Goal: Transaction & Acquisition: Book appointment/travel/reservation

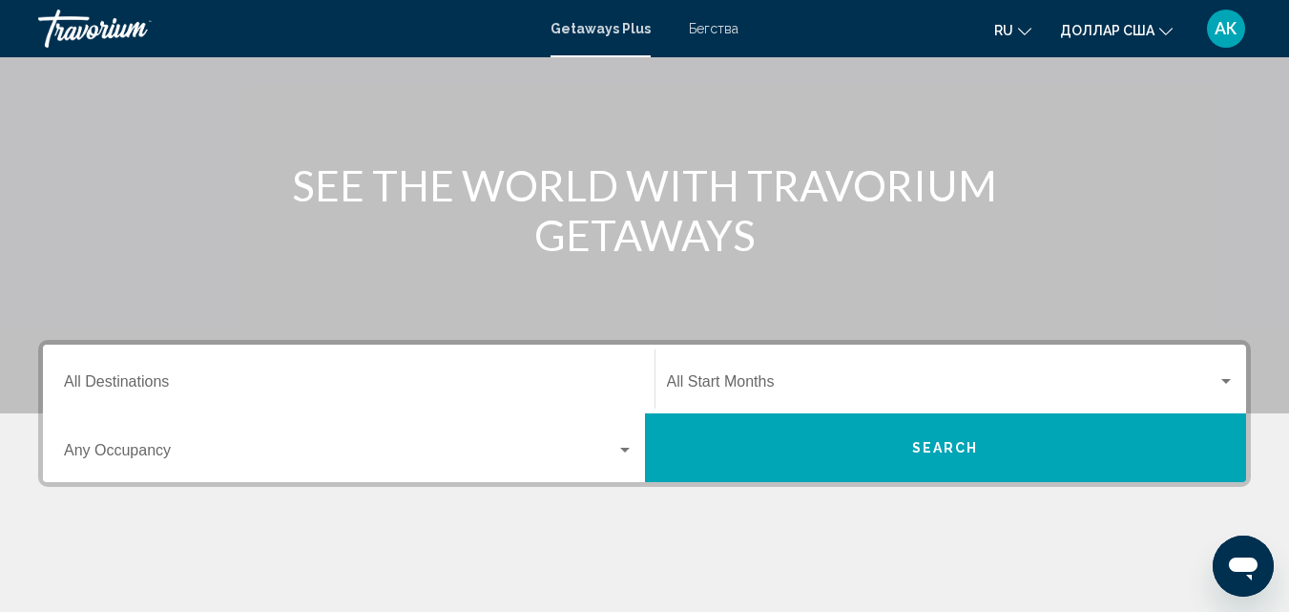
scroll to position [191, 0]
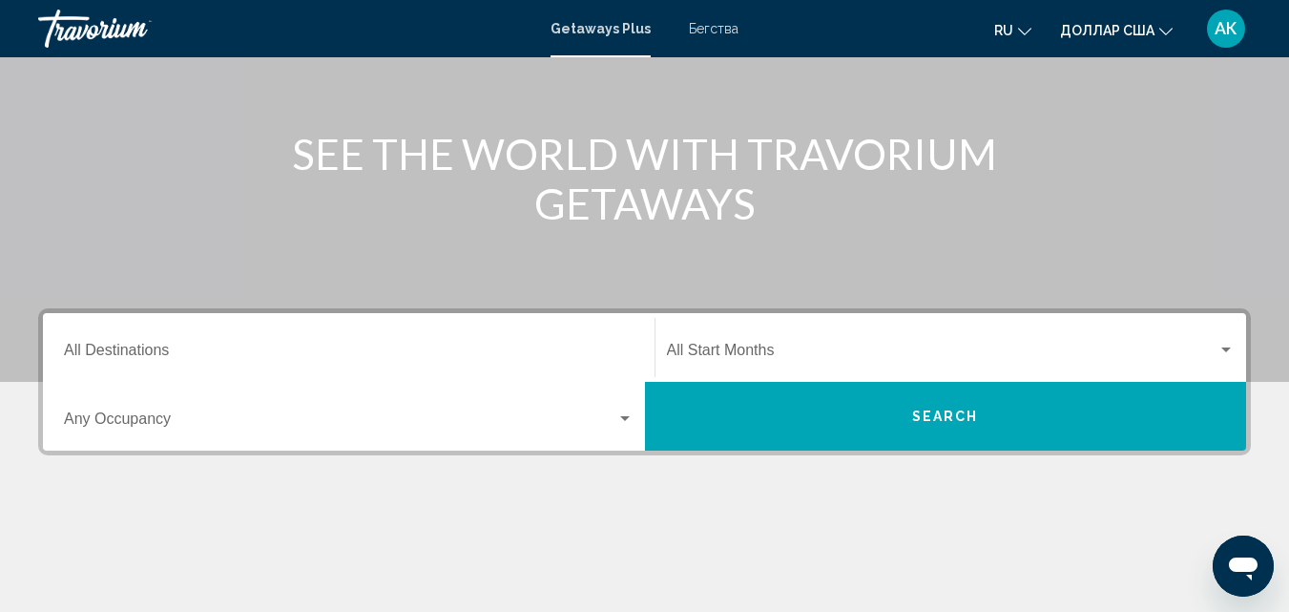
click at [731, 28] on font "Бегства" at bounding box center [714, 28] width 50 height 15
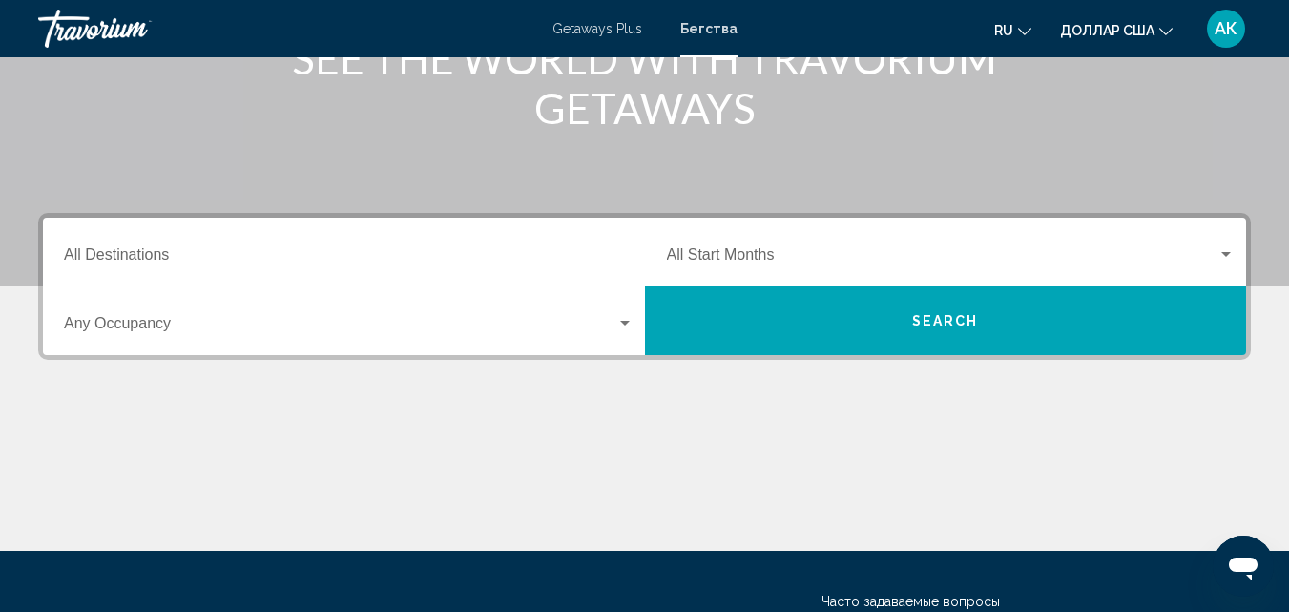
click at [162, 254] on input "Destination All Destinations" at bounding box center [349, 258] width 570 height 17
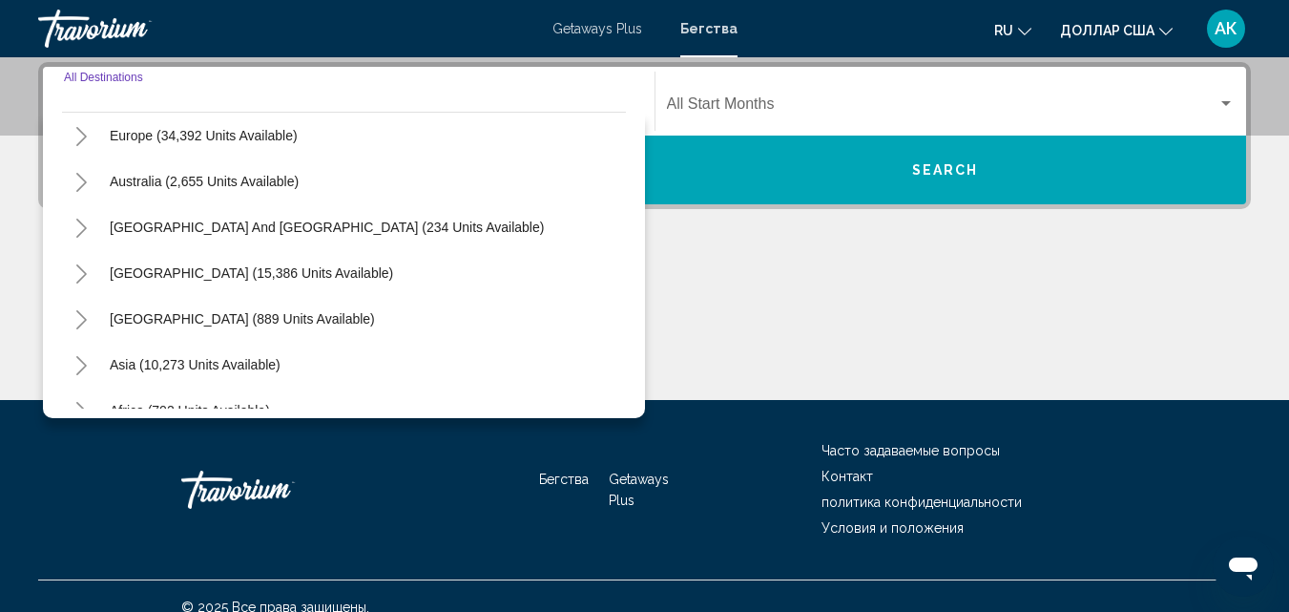
scroll to position [286, 0]
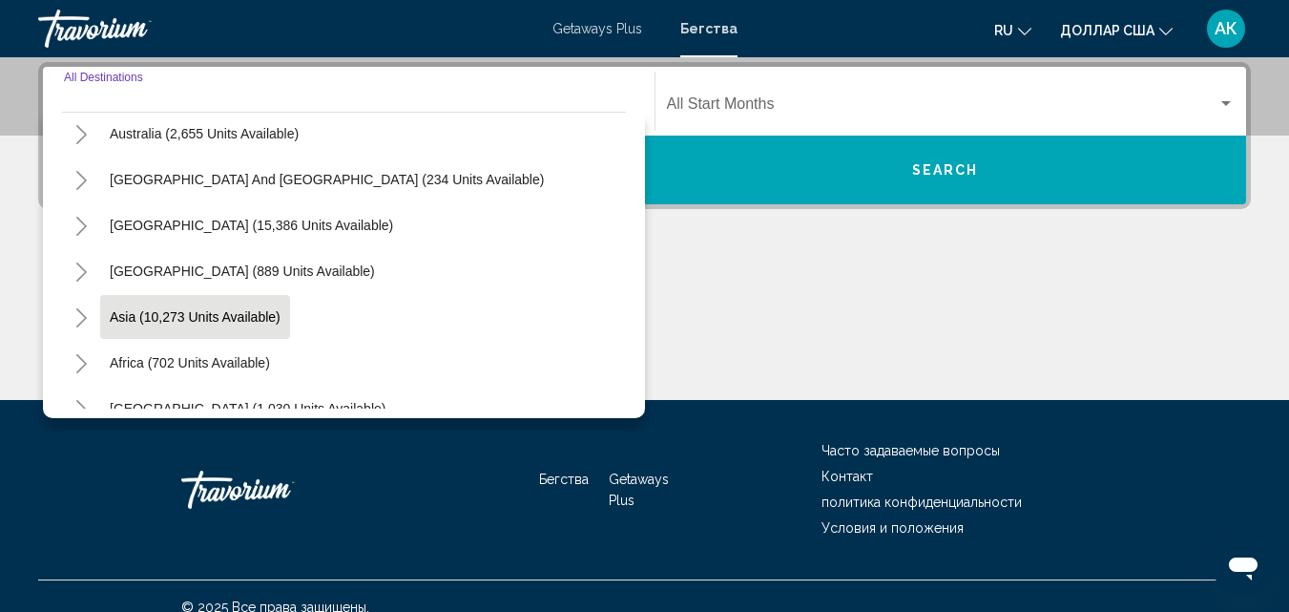
click at [106, 315] on button "Asia (10,273 units available)" at bounding box center [195, 317] width 190 height 44
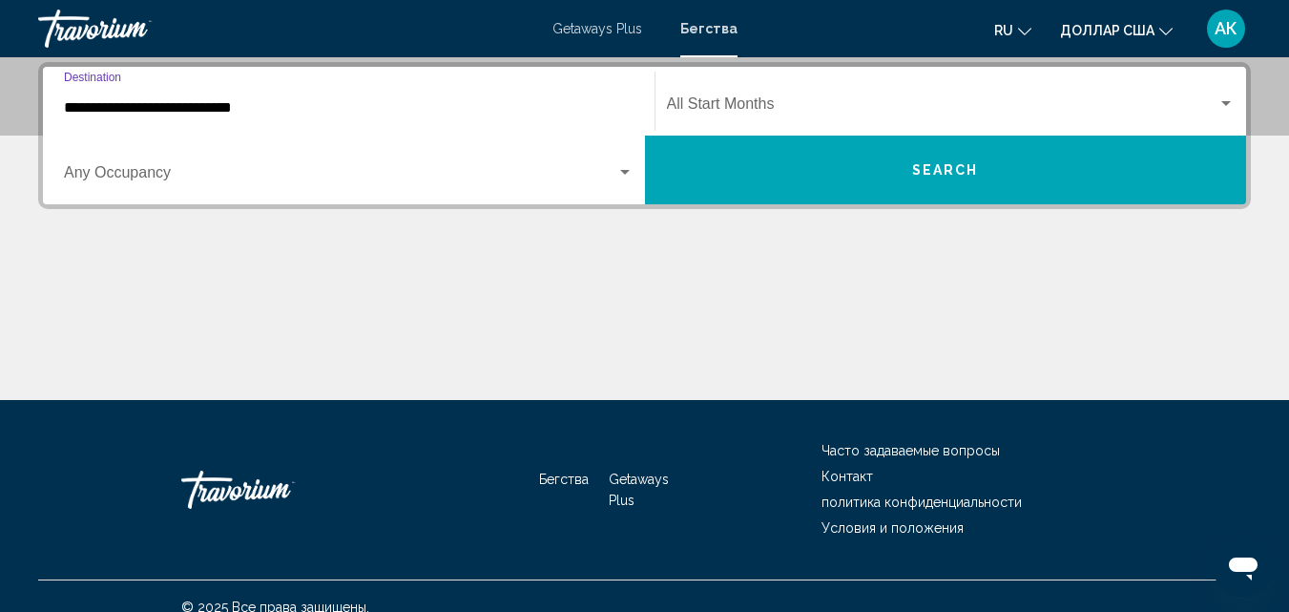
click at [95, 114] on input "**********" at bounding box center [349, 107] width 570 height 17
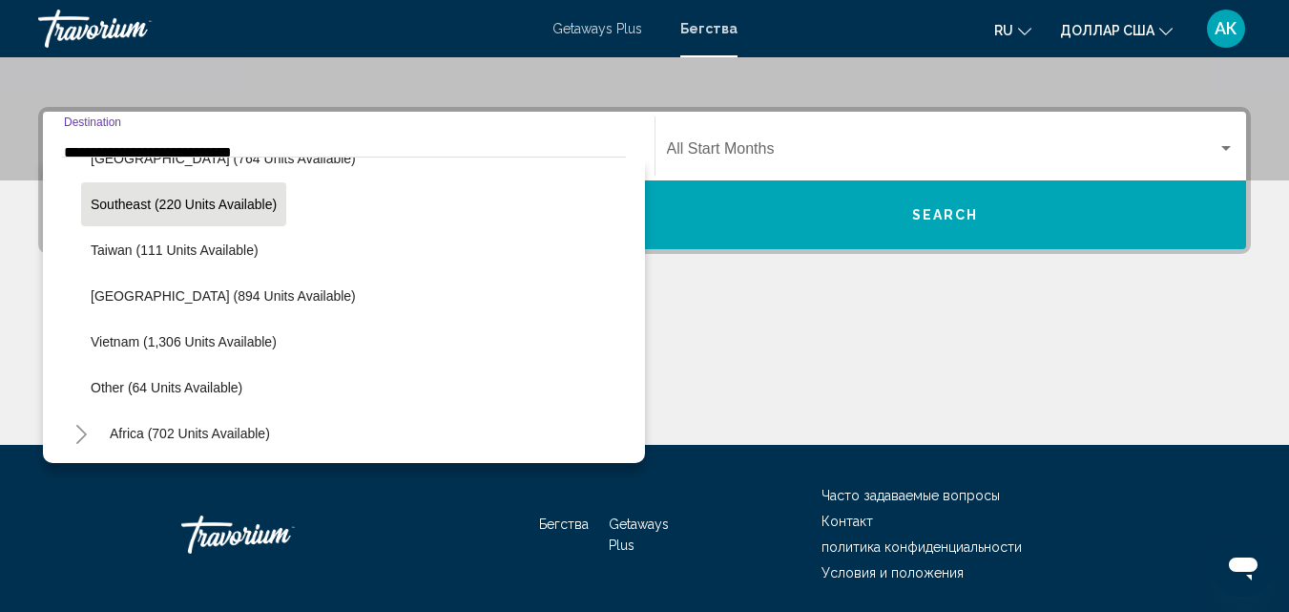
scroll to position [996, 0]
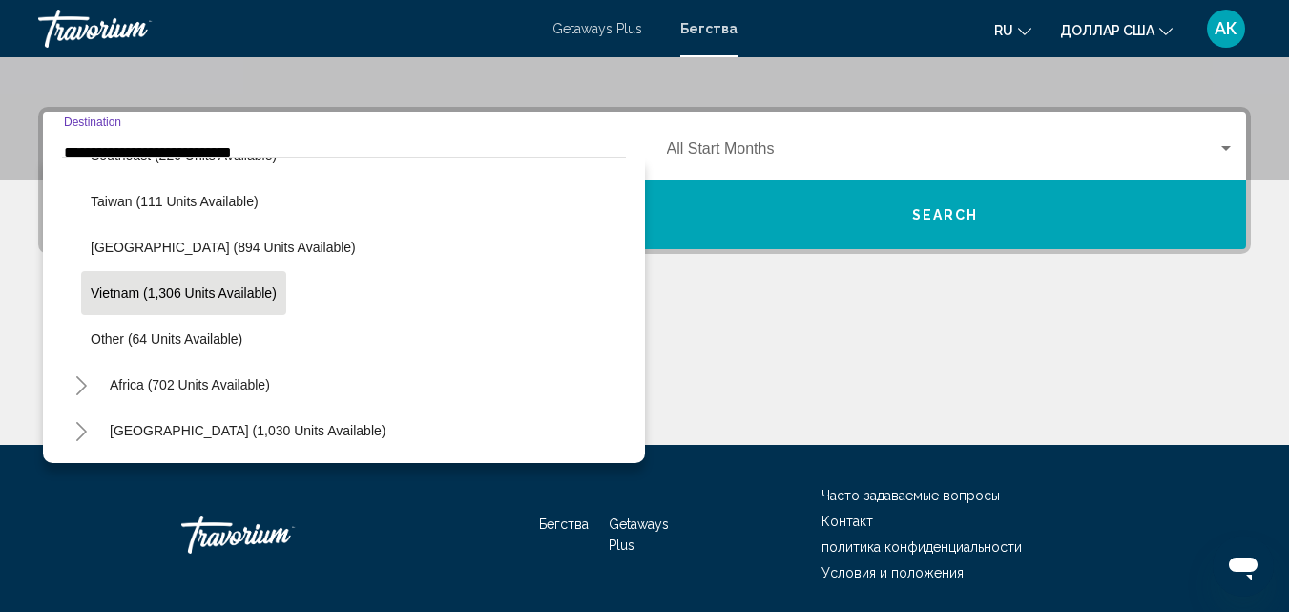
click at [119, 296] on span "Vietnam (1,306 units available)" at bounding box center [184, 292] width 186 height 15
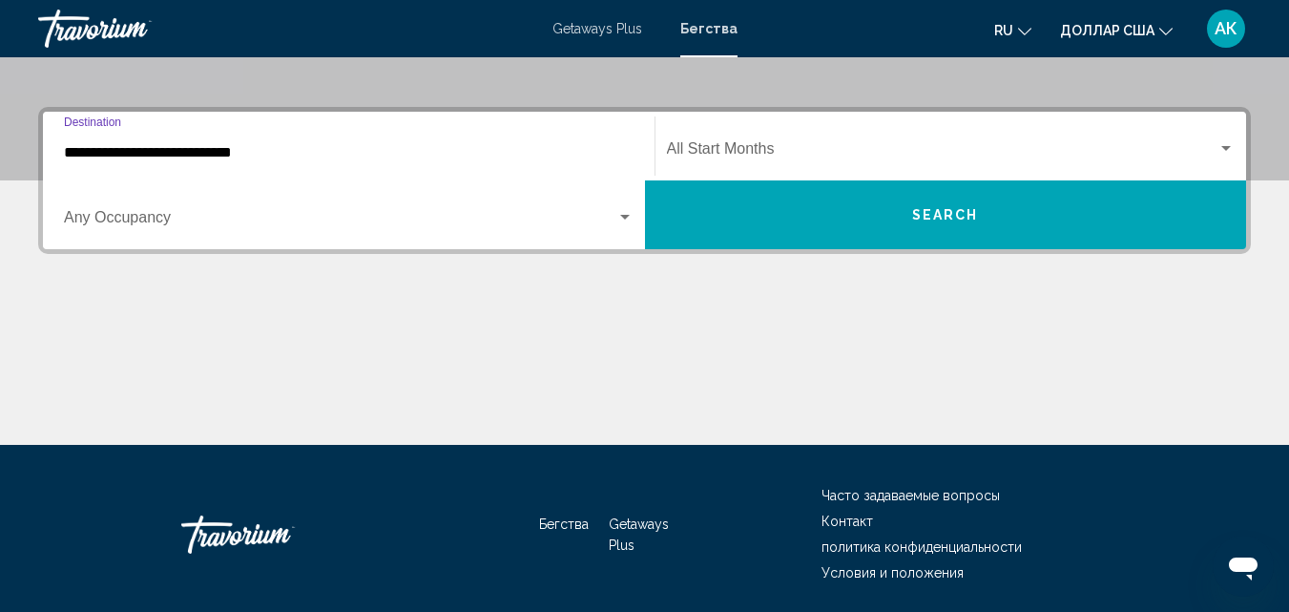
type input "**********"
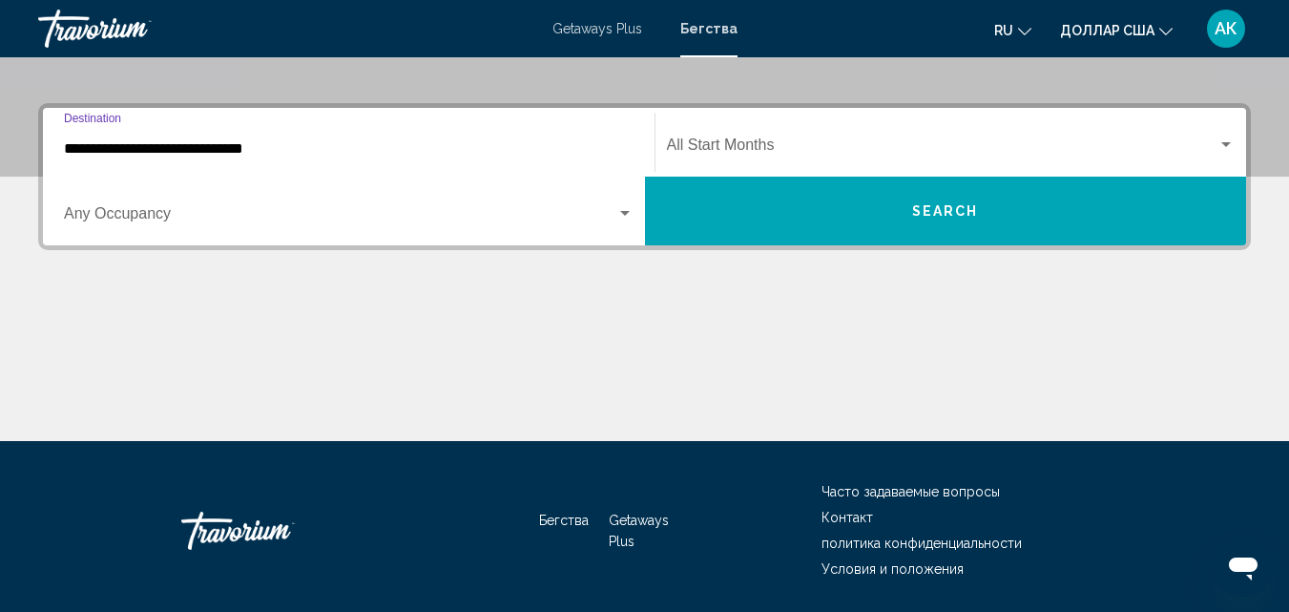
scroll to position [437, 0]
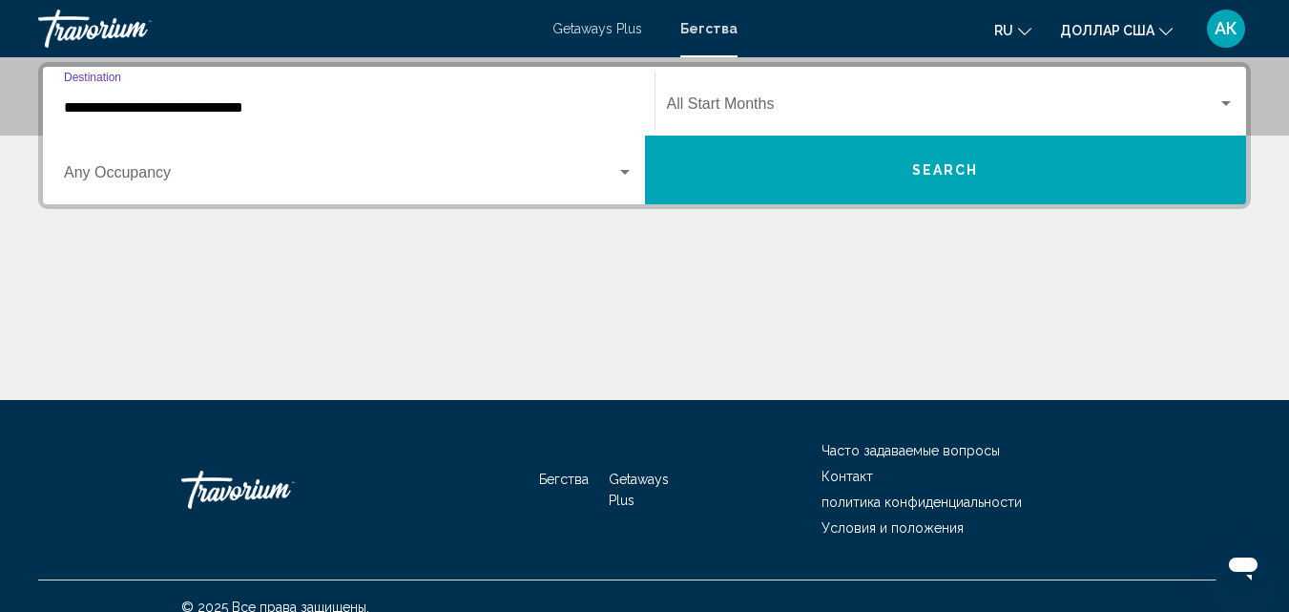
click at [132, 173] on span "Search widget" at bounding box center [340, 176] width 552 height 17
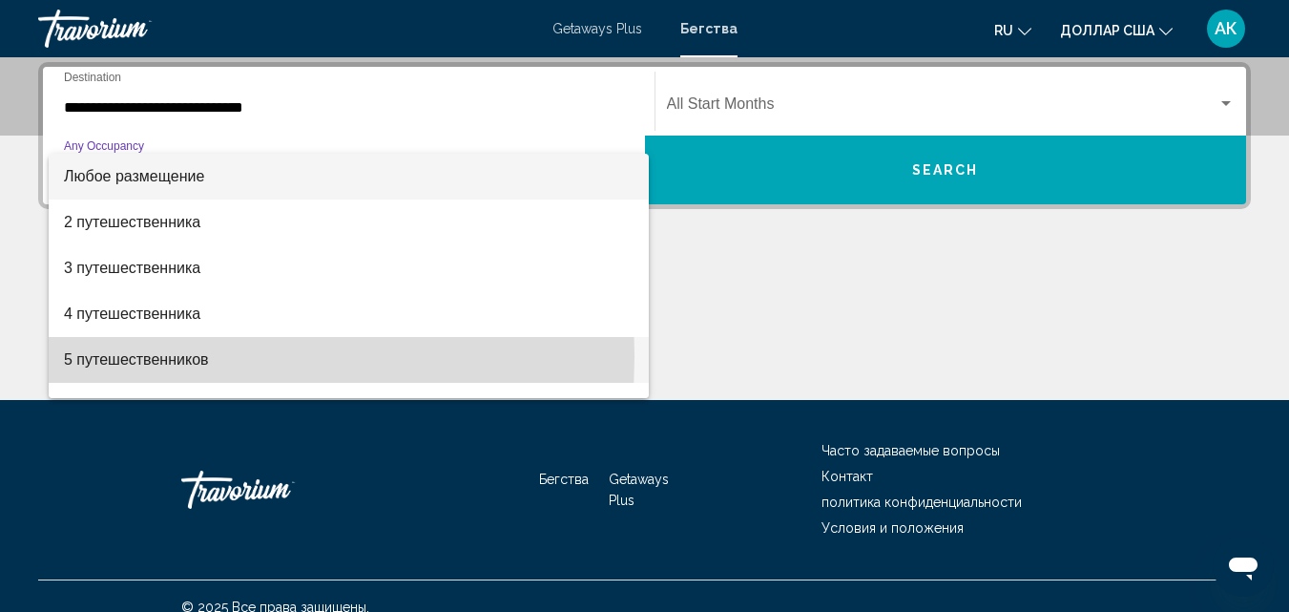
click at [100, 356] on font "5 путешественников" at bounding box center [136, 359] width 145 height 16
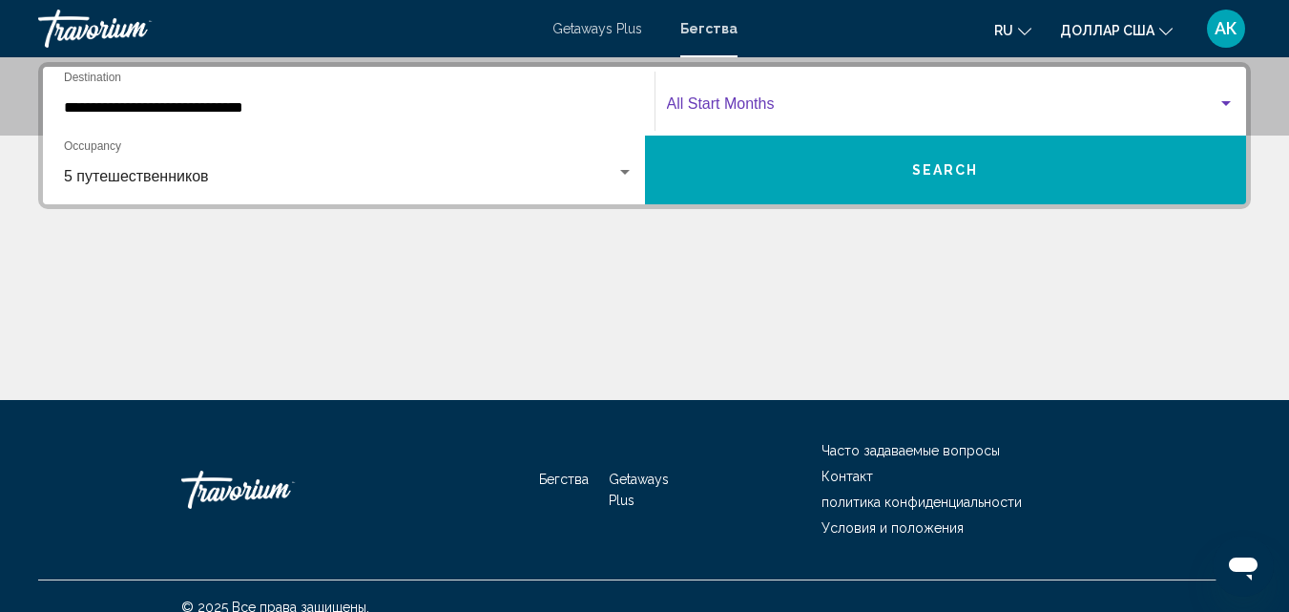
click at [695, 109] on span "Search widget" at bounding box center [942, 107] width 551 height 17
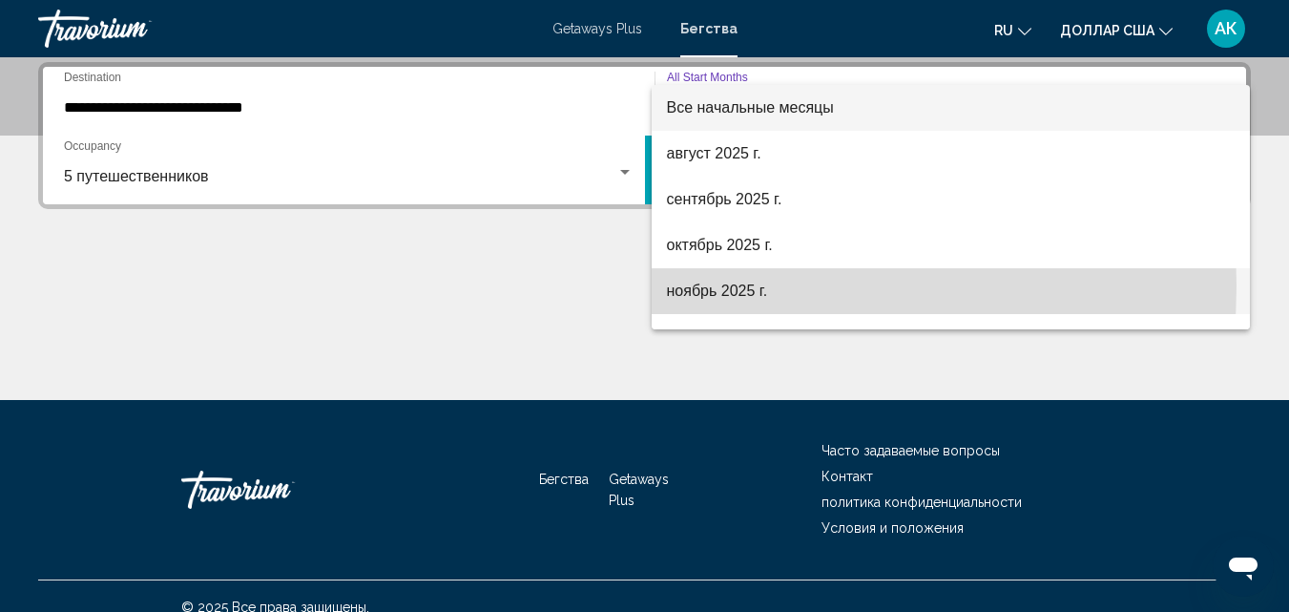
click at [688, 285] on font "ноябрь 2025 г." at bounding box center [717, 290] width 101 height 16
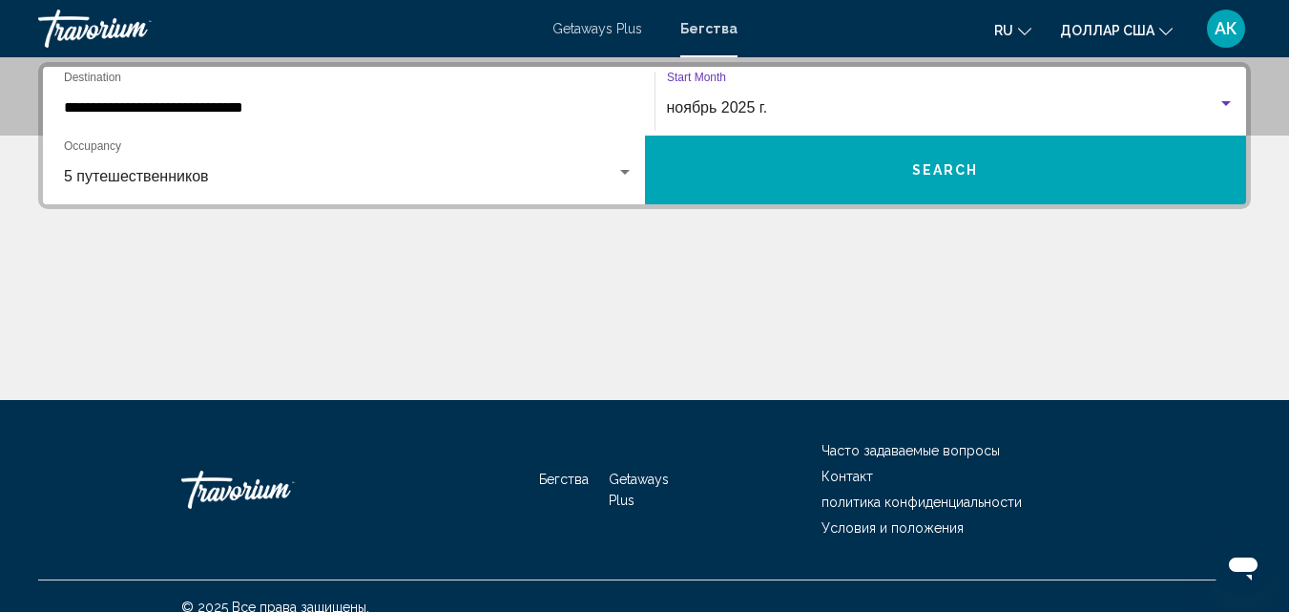
click at [951, 163] on span "Search" at bounding box center [945, 170] width 67 height 15
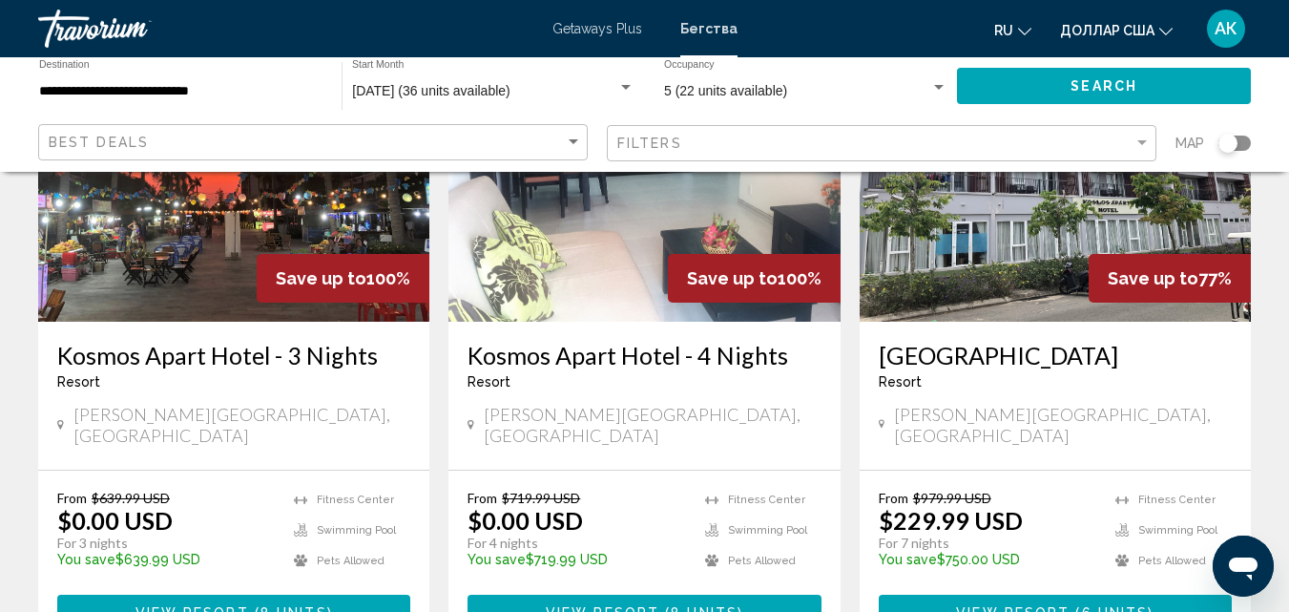
scroll to position [286, 0]
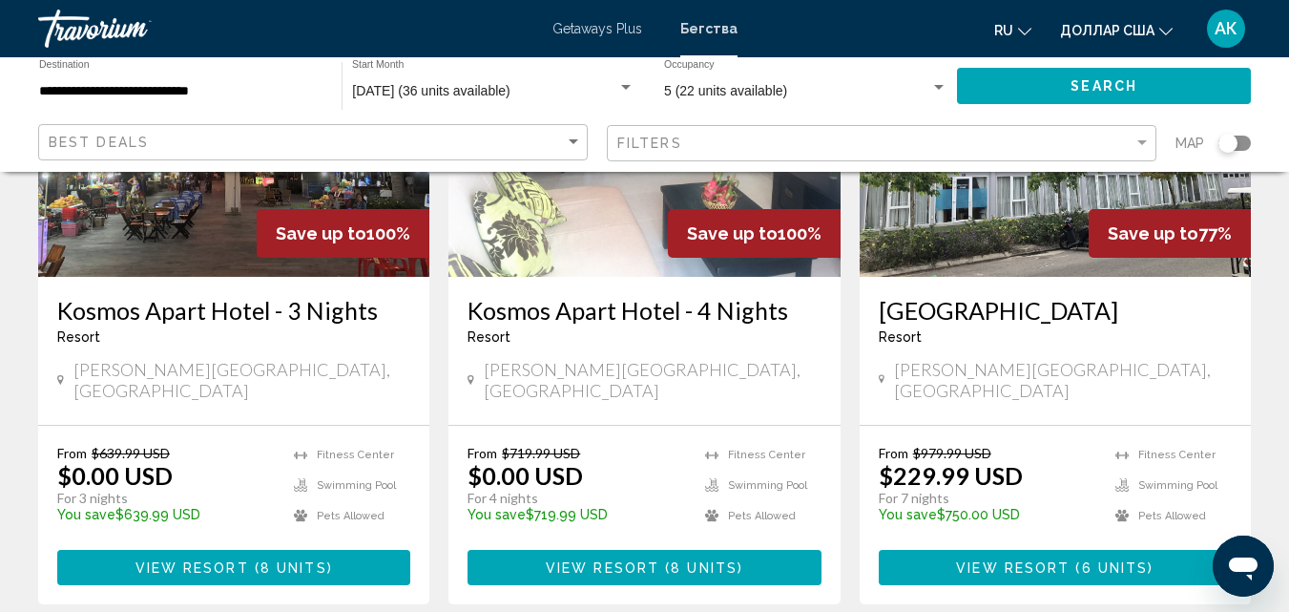
drag, startPoint x: 342, startPoint y: 233, endPoint x: 409, endPoint y: 232, distance: 67.8
click at [409, 232] on div "Save up to 100%" at bounding box center [343, 233] width 173 height 49
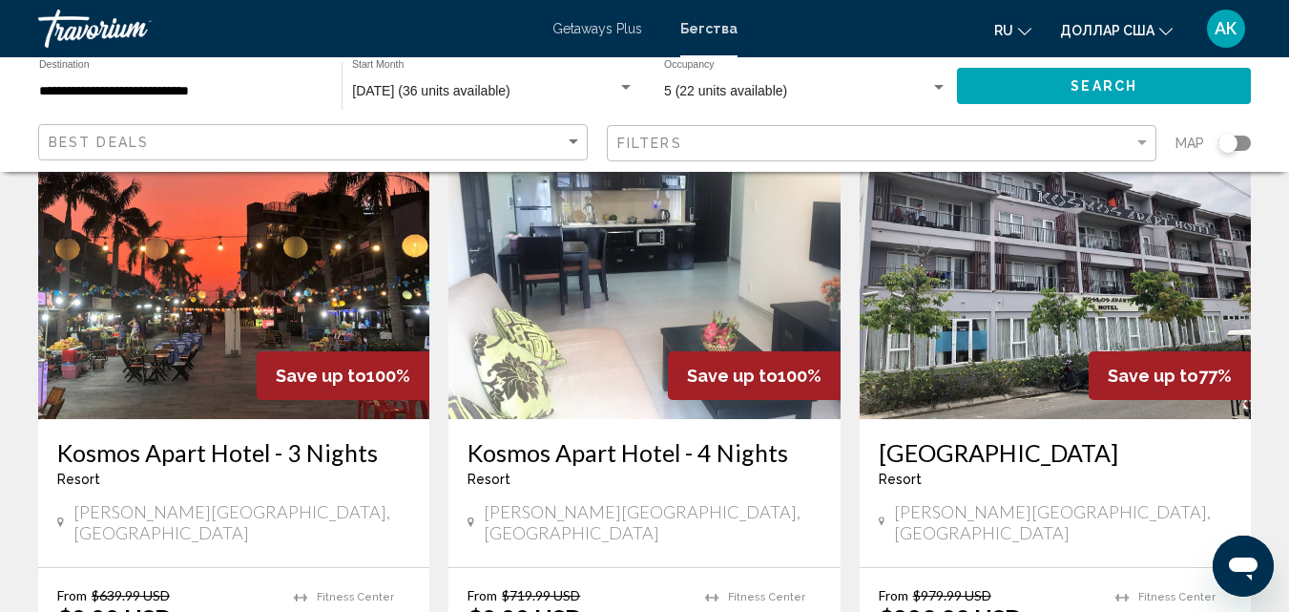
scroll to position [191, 0]
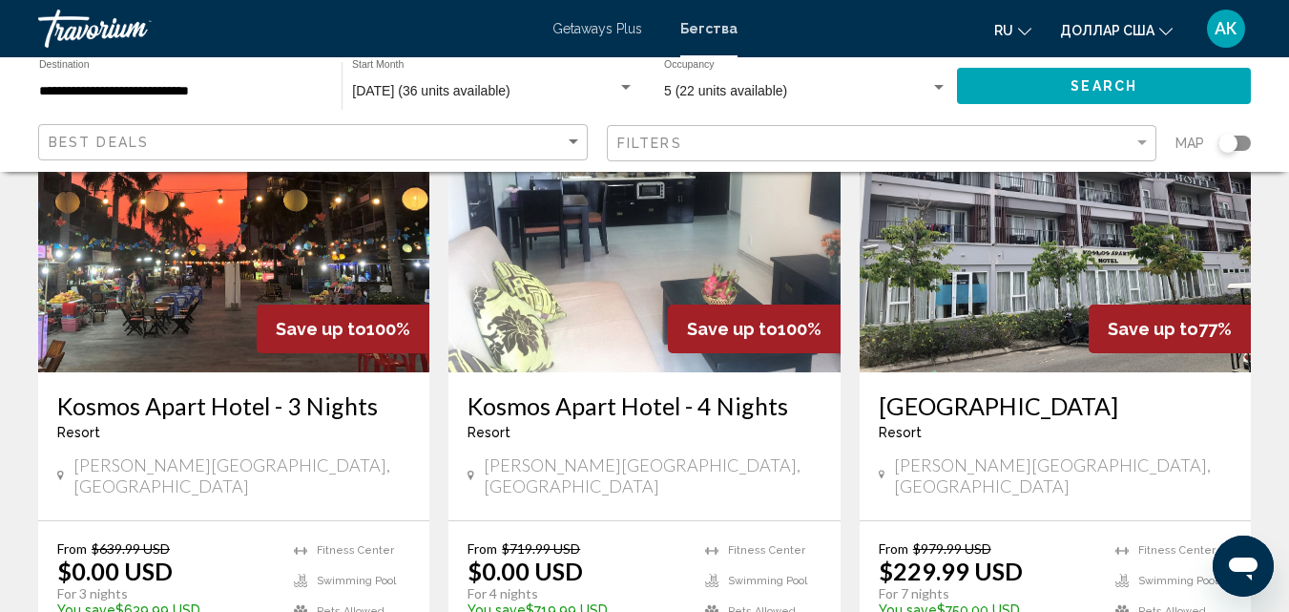
drag, startPoint x: 760, startPoint y: 328, endPoint x: 833, endPoint y: 332, distance: 73.6
click at [833, 332] on div "Save up to 100%" at bounding box center [754, 328] width 173 height 49
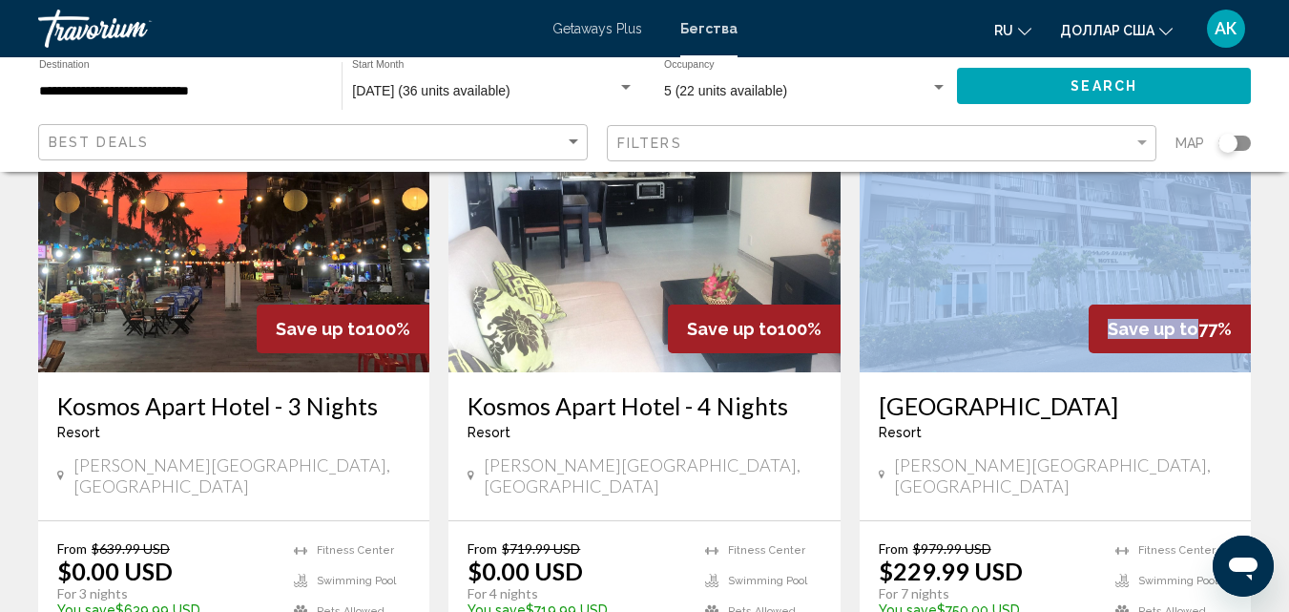
drag, startPoint x: 1192, startPoint y: 323, endPoint x: 1255, endPoint y: 320, distance: 63.1
click at [1255, 320] on app-weeks-search-item "Save up to 77% Kosmos Apart Hotel Resort - This is an adults only resort Kien G…" at bounding box center [1055, 383] width 410 height 633
click at [1044, 266] on img "Основное содержание" at bounding box center [1055, 219] width 391 height 305
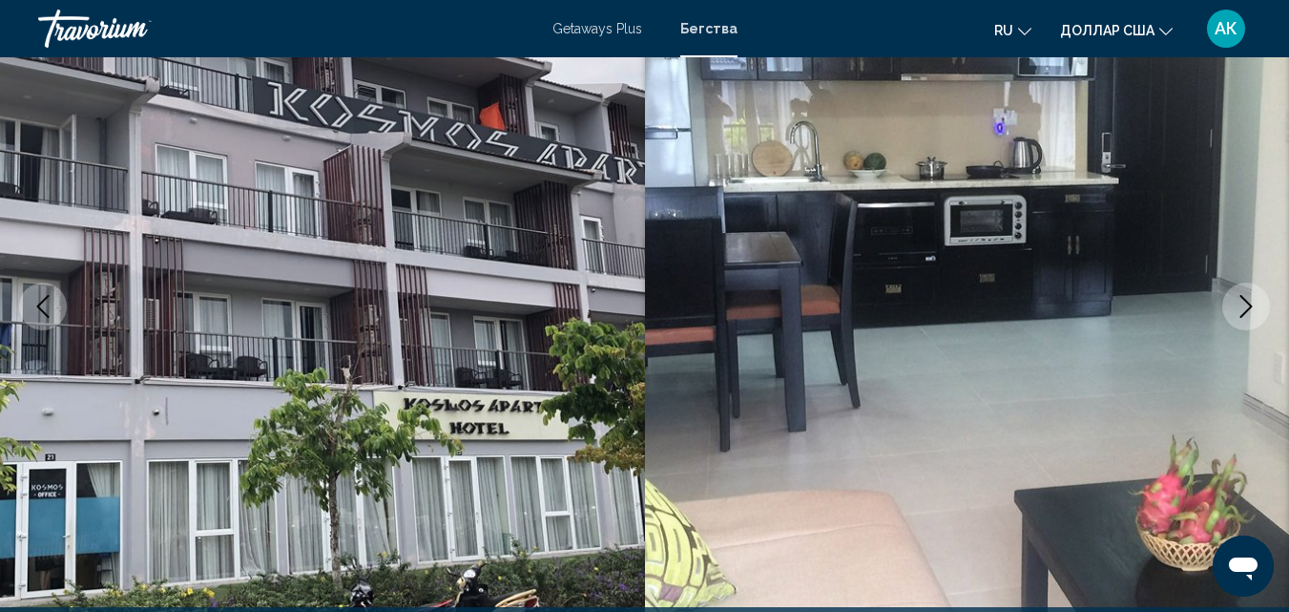
scroll to position [300, 0]
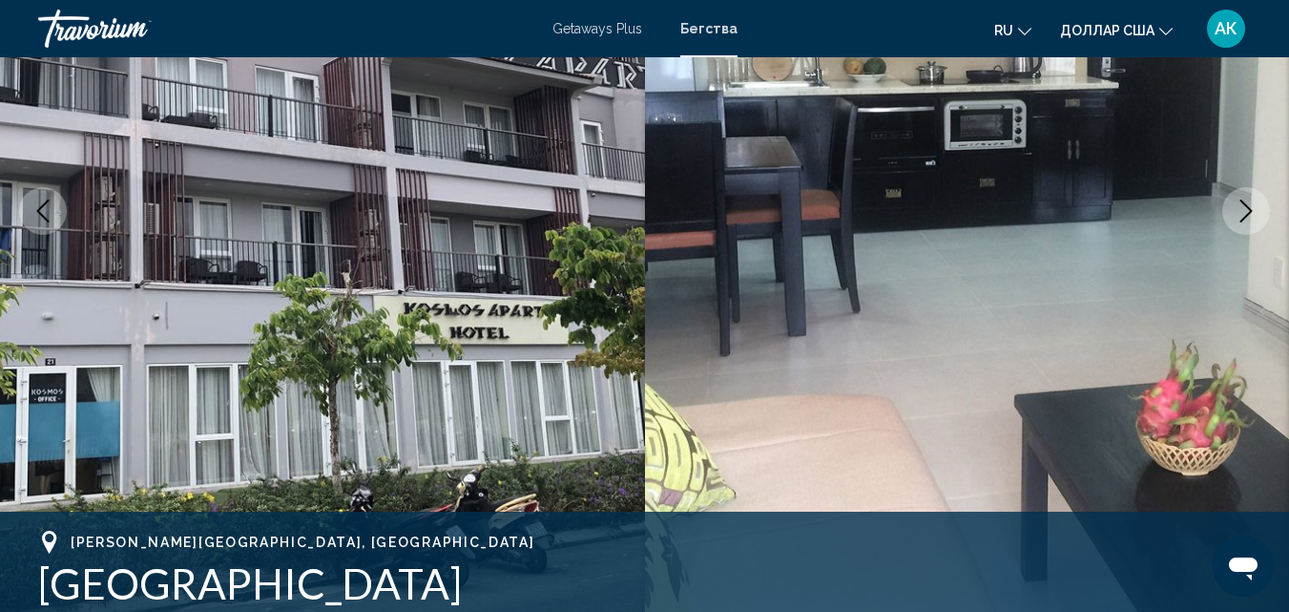
click at [1260, 204] on button "Next image" at bounding box center [1246, 211] width 48 height 48
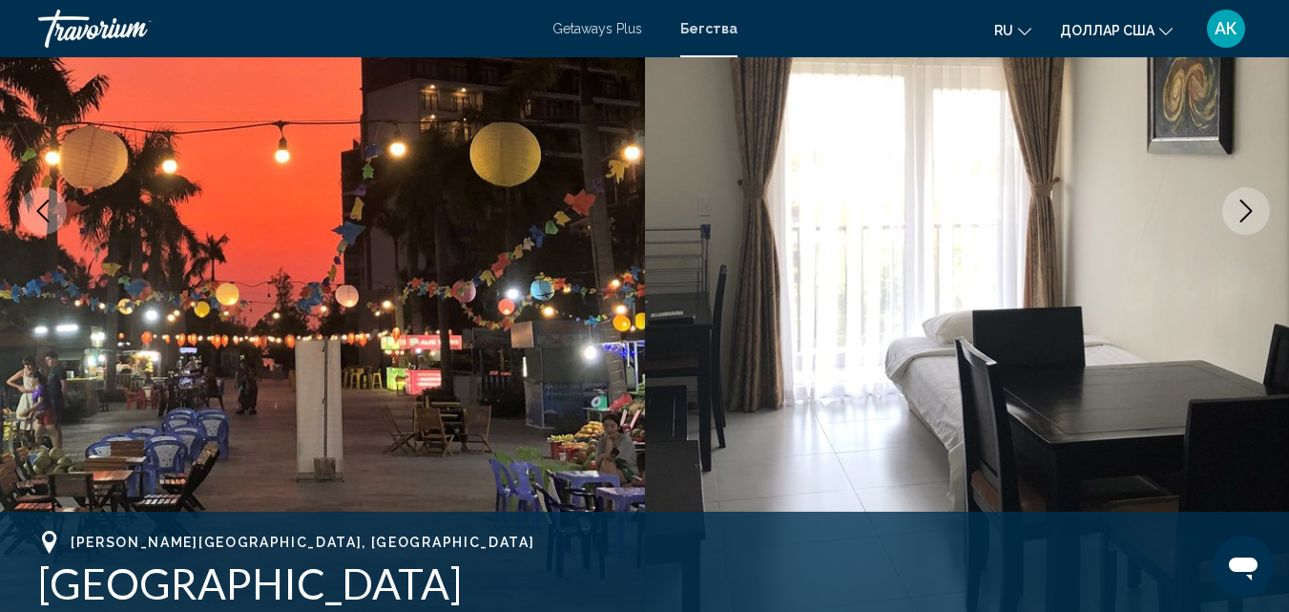
click at [1260, 204] on button "Next image" at bounding box center [1246, 211] width 48 height 48
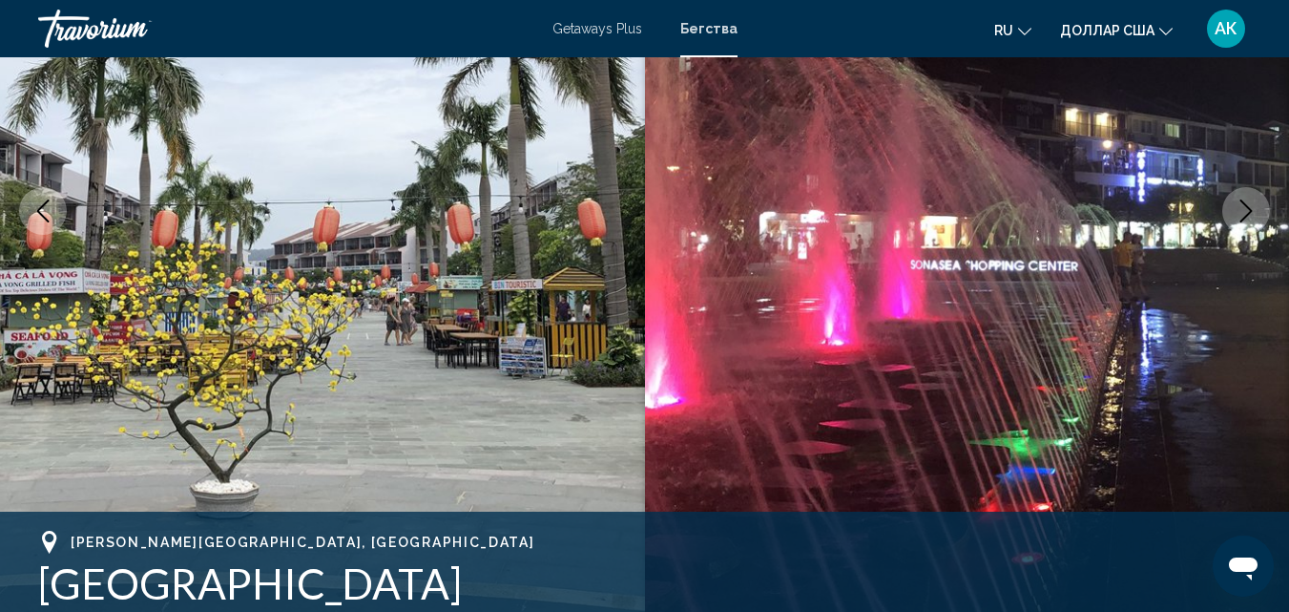
click at [1260, 204] on button "Next image" at bounding box center [1246, 211] width 48 height 48
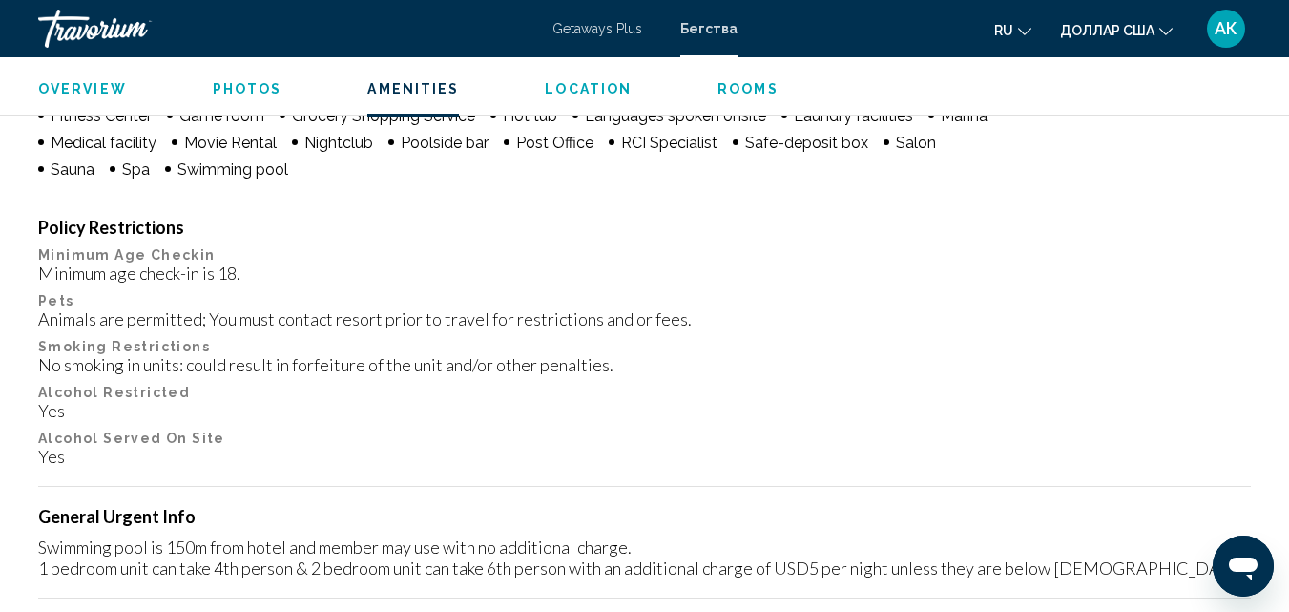
scroll to position [2112, 0]
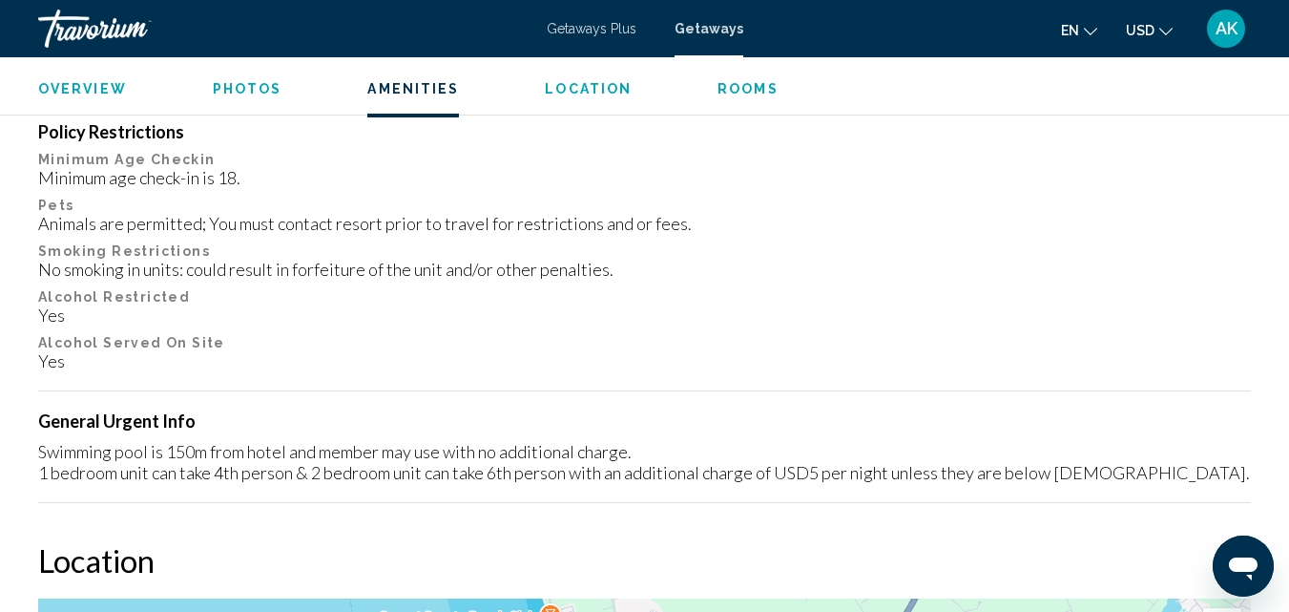
click at [976, 314] on div "Yes" at bounding box center [644, 314] width 1213 height 21
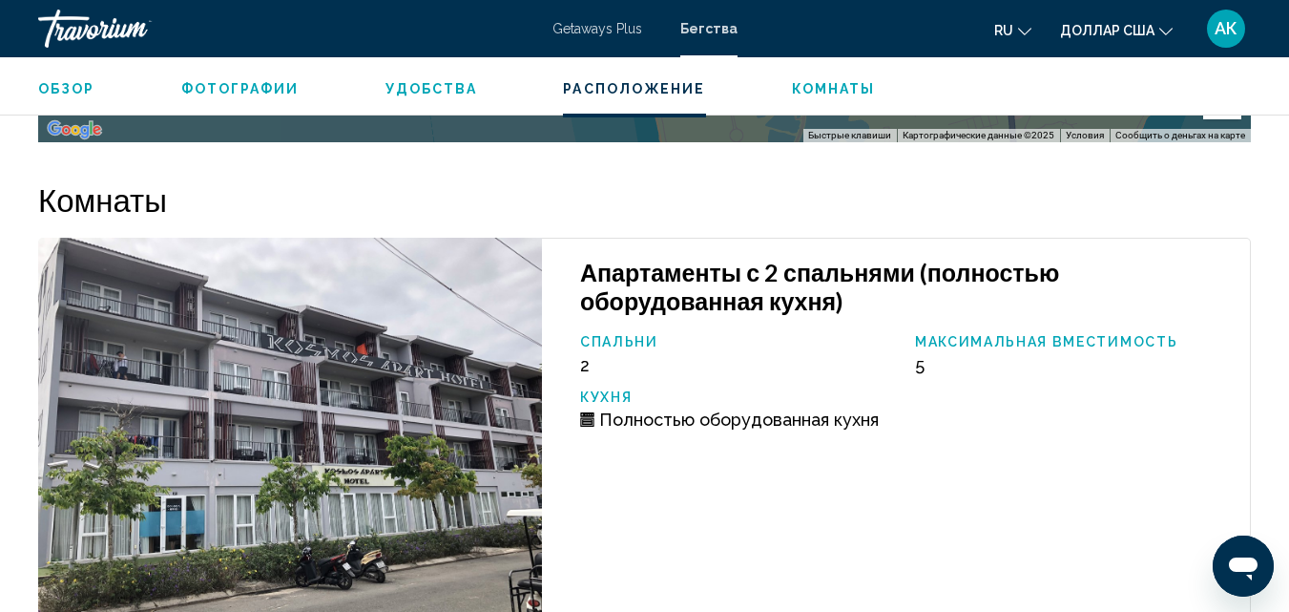
scroll to position [3257, 0]
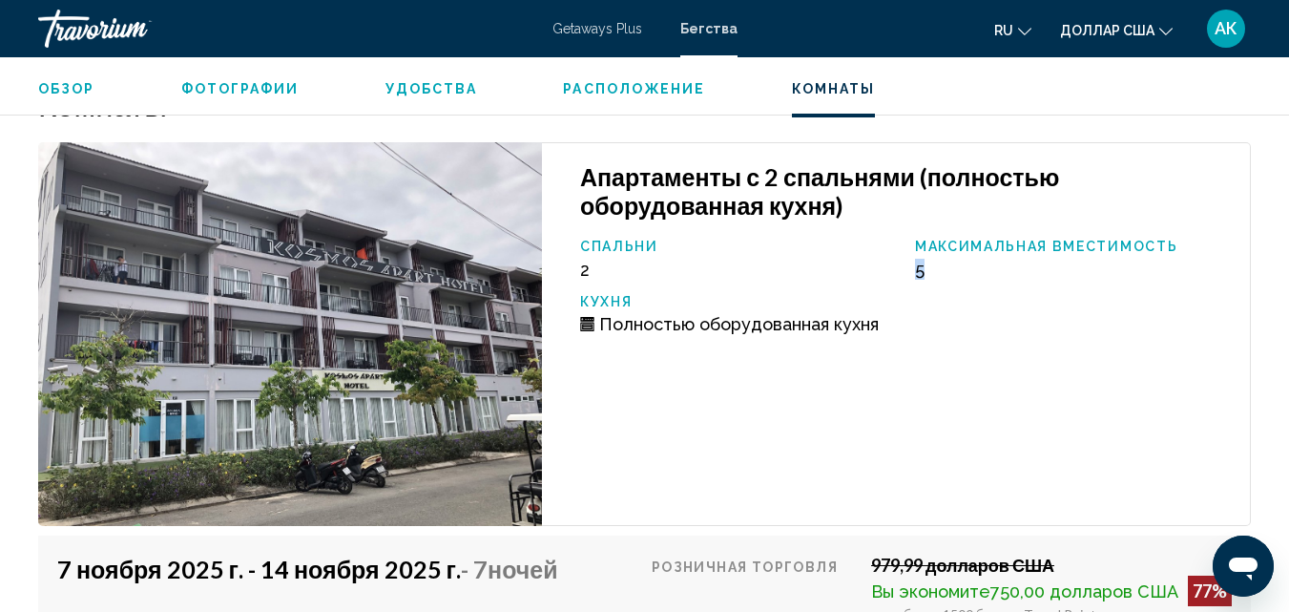
drag, startPoint x: 948, startPoint y: 264, endPoint x: 910, endPoint y: 272, distance: 38.9
click at [910, 272] on div "Максимальная вместимость 5" at bounding box center [1072, 259] width 335 height 41
drag, startPoint x: 747, startPoint y: 178, endPoint x: 912, endPoint y: 181, distance: 165.1
click at [912, 181] on font "Апартаменты с 2 спальнями (полностью оборудованная кухня)" at bounding box center [819, 190] width 479 height 57
click at [928, 290] on div "Спальни 2 Максимальная вместимость 5 Кухня Полностью оборудованная кухня" at bounding box center [906, 294] width 670 height 110
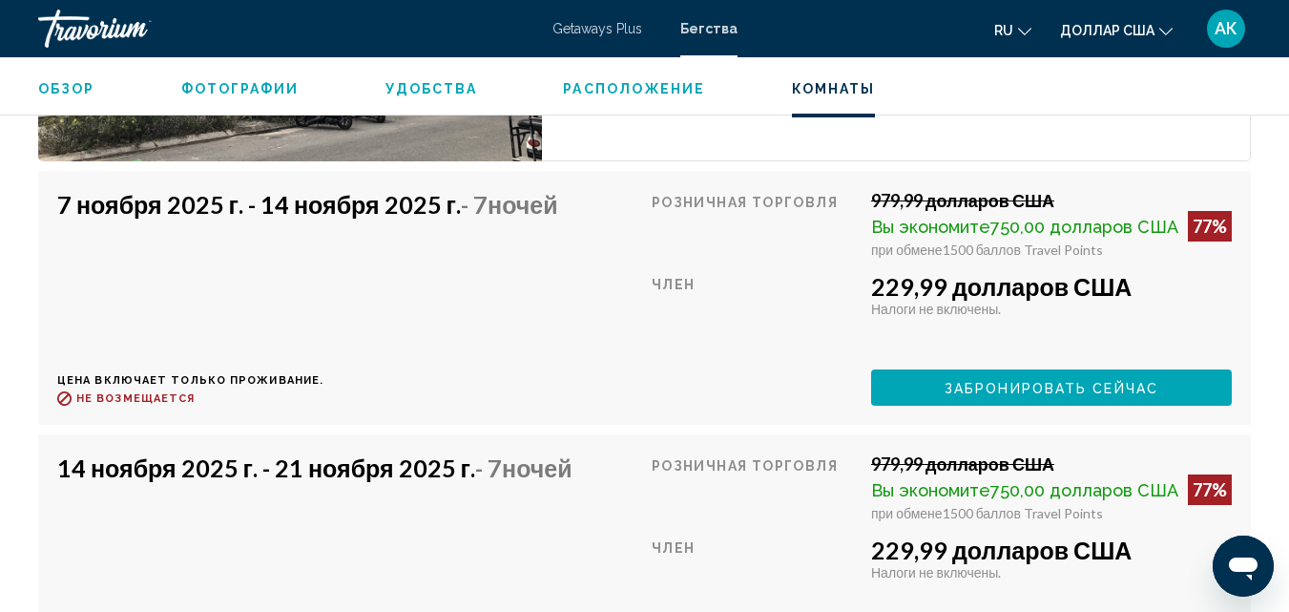
scroll to position [3639, 0]
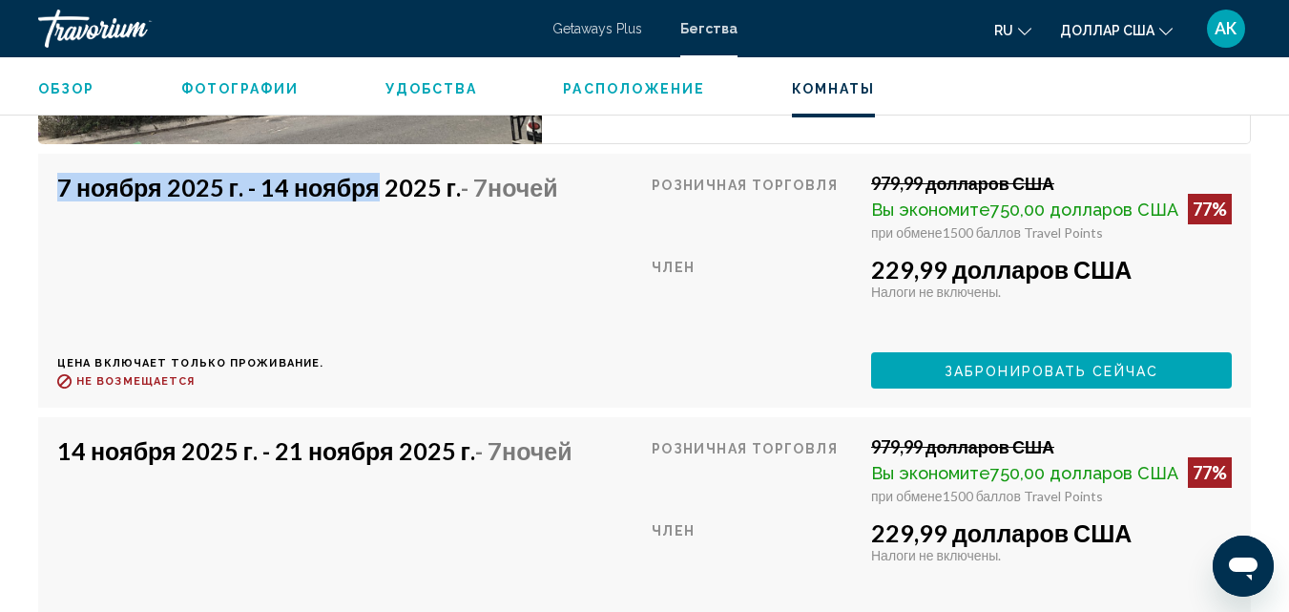
drag, startPoint x: 41, startPoint y: 181, endPoint x: 375, endPoint y: 198, distance: 334.3
click at [375, 198] on div "7 ноября 2025 г. - 14 ноября 2025 г. - 7 ночей Цена включает только проживание.…" at bounding box center [644, 281] width 1213 height 254
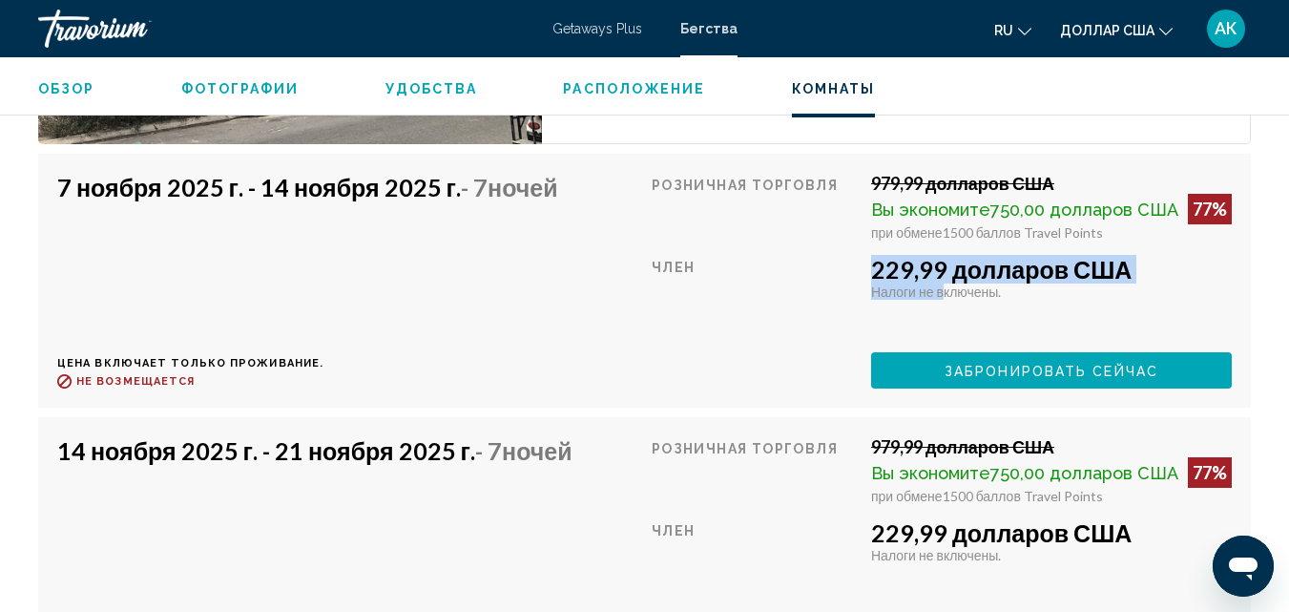
drag, startPoint x: 863, startPoint y: 279, endPoint x: 942, endPoint y: 283, distance: 79.3
click at [942, 283] on div "Розничная торговля 979,99 долларов США Вы экономите 750,00 долларов США 77% при…" at bounding box center [942, 281] width 580 height 216
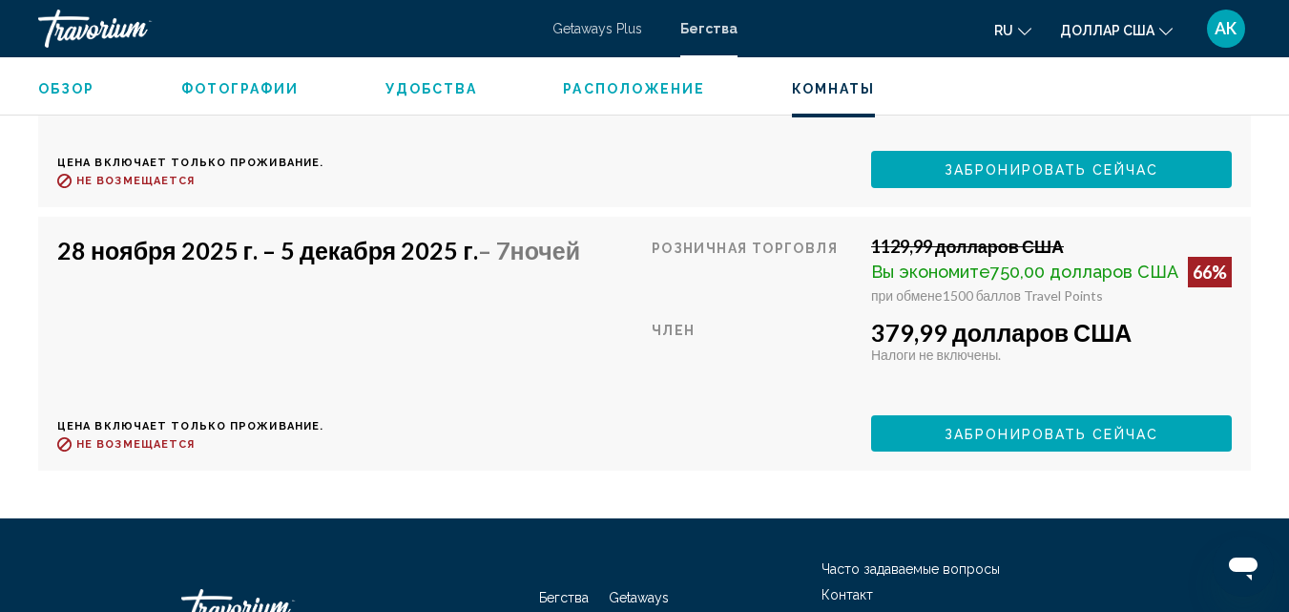
scroll to position [4116, 0]
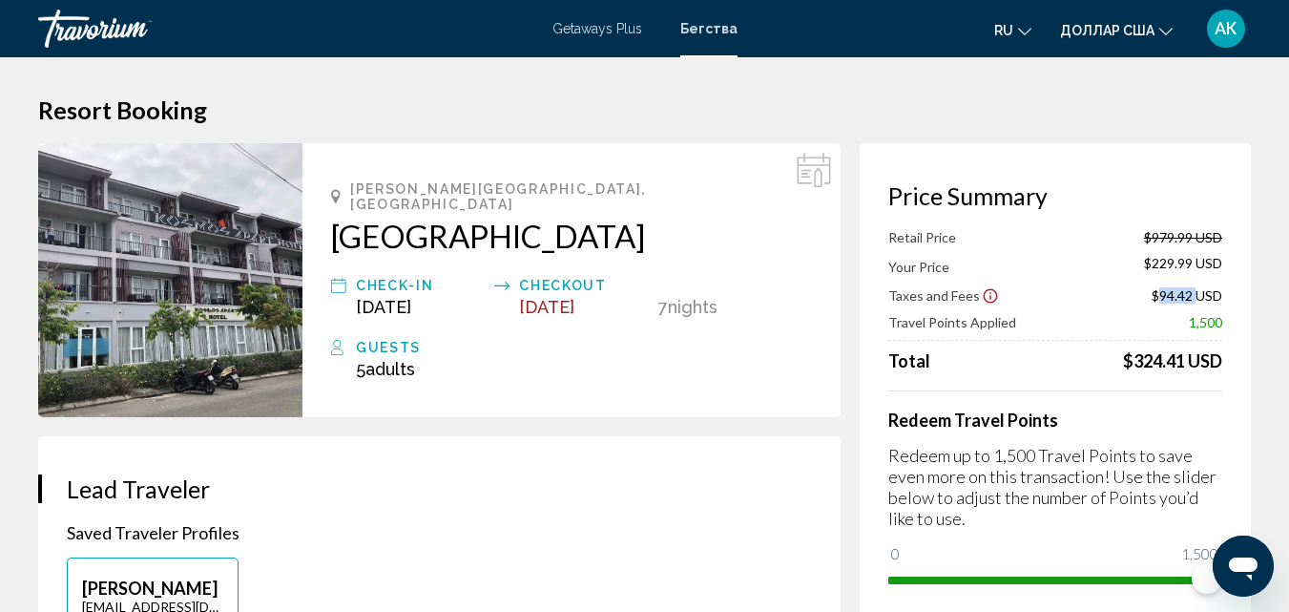
drag, startPoint x: 1158, startPoint y: 292, endPoint x: 1197, endPoint y: 294, distance: 38.2
click at [1197, 294] on span "$94.42 USD" at bounding box center [1187, 295] width 71 height 16
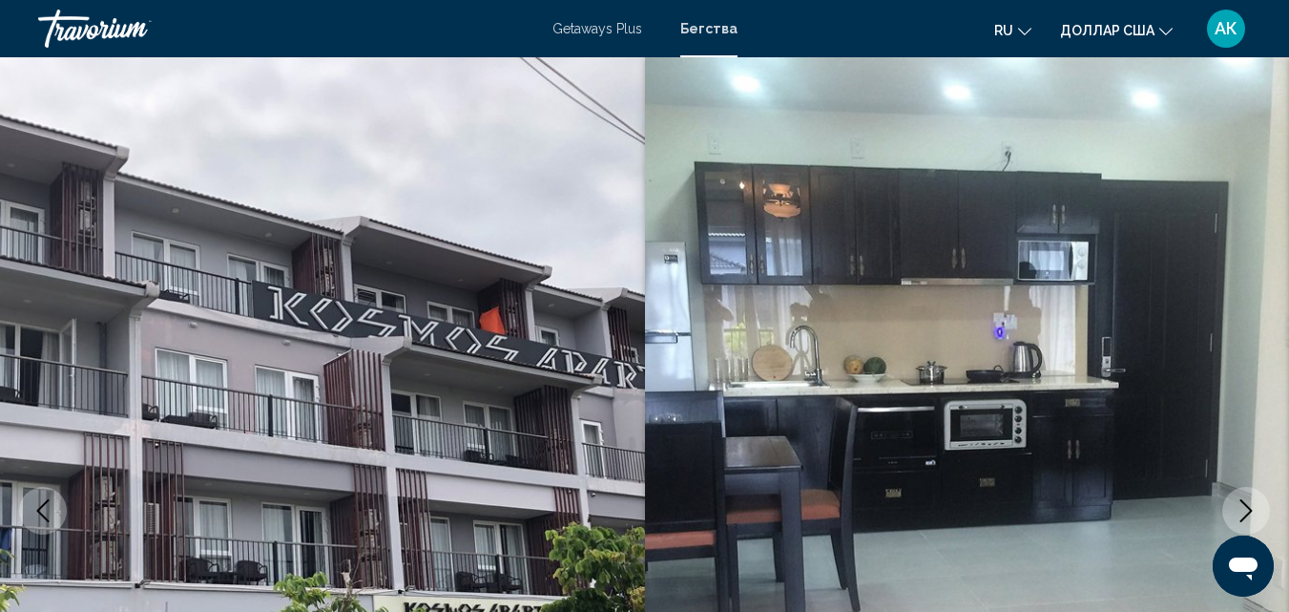
scroll to position [204, 0]
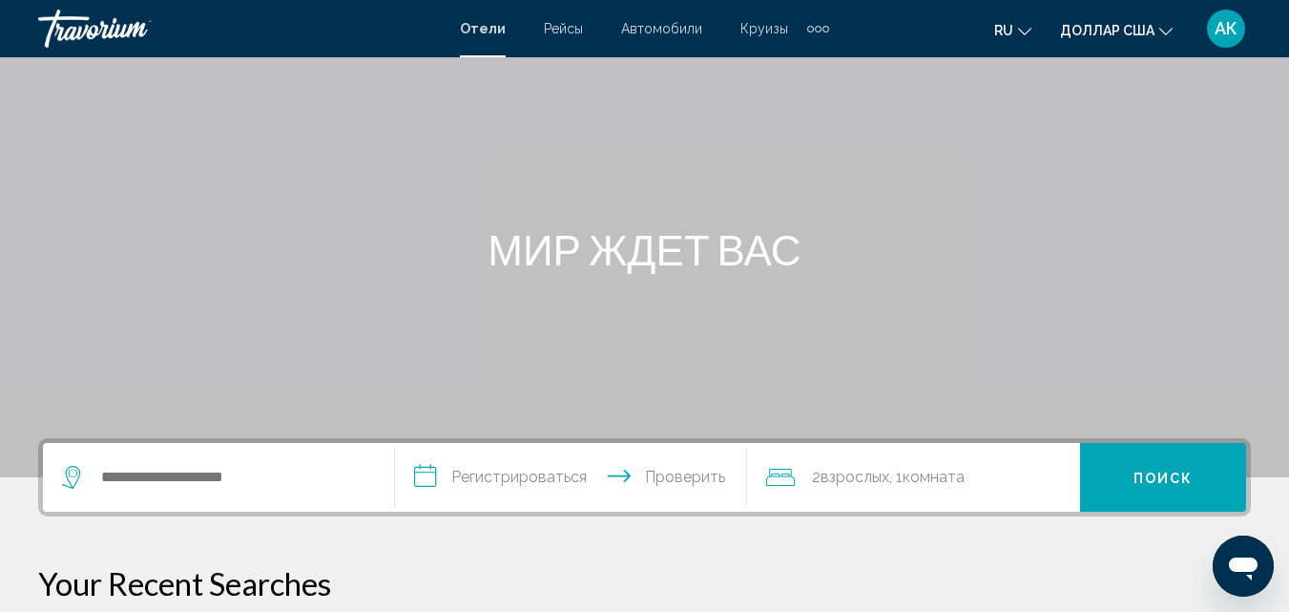
scroll to position [191, 0]
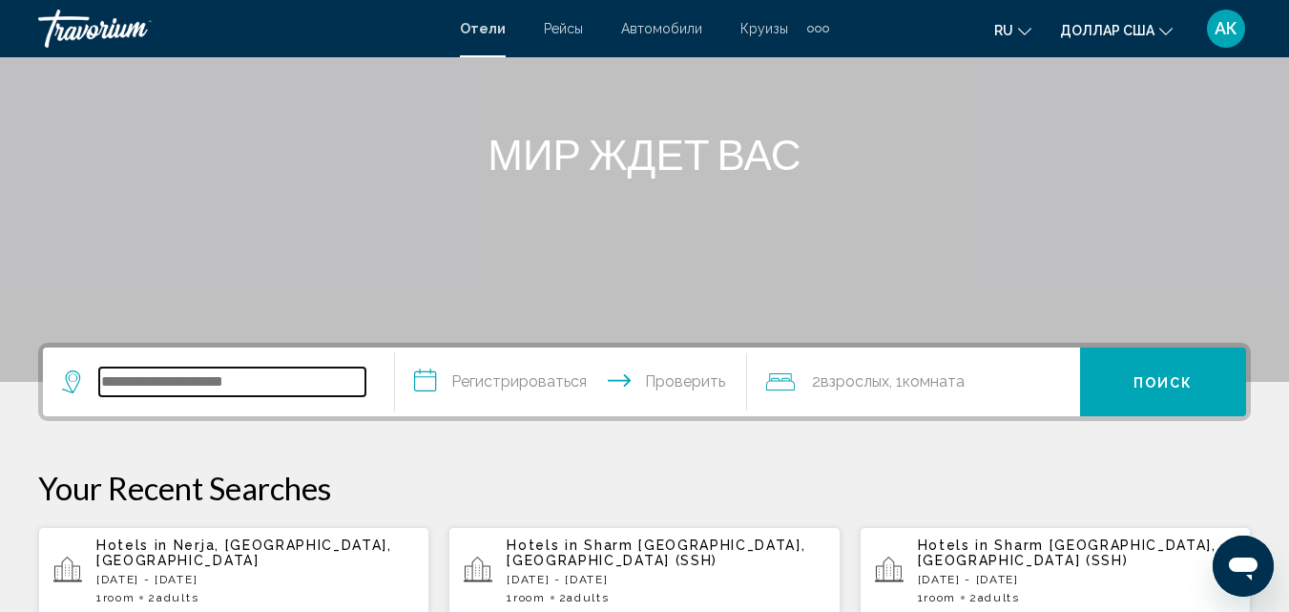
click at [186, 380] on input "Виджет поиска" at bounding box center [232, 381] width 266 height 29
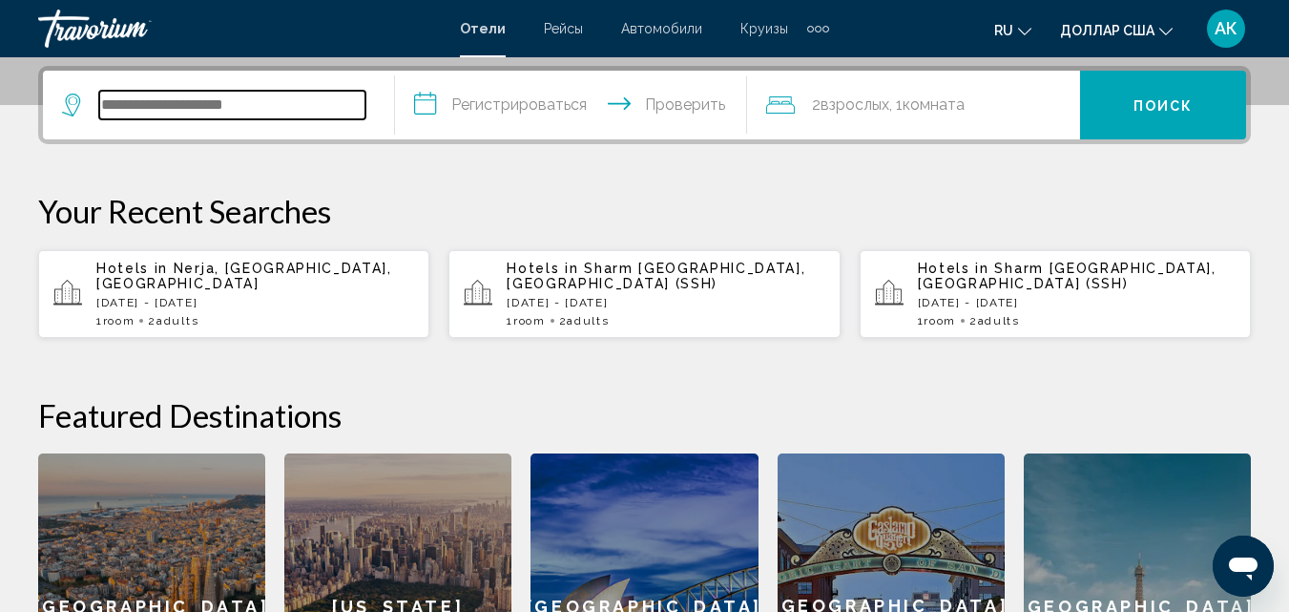
scroll to position [471, 0]
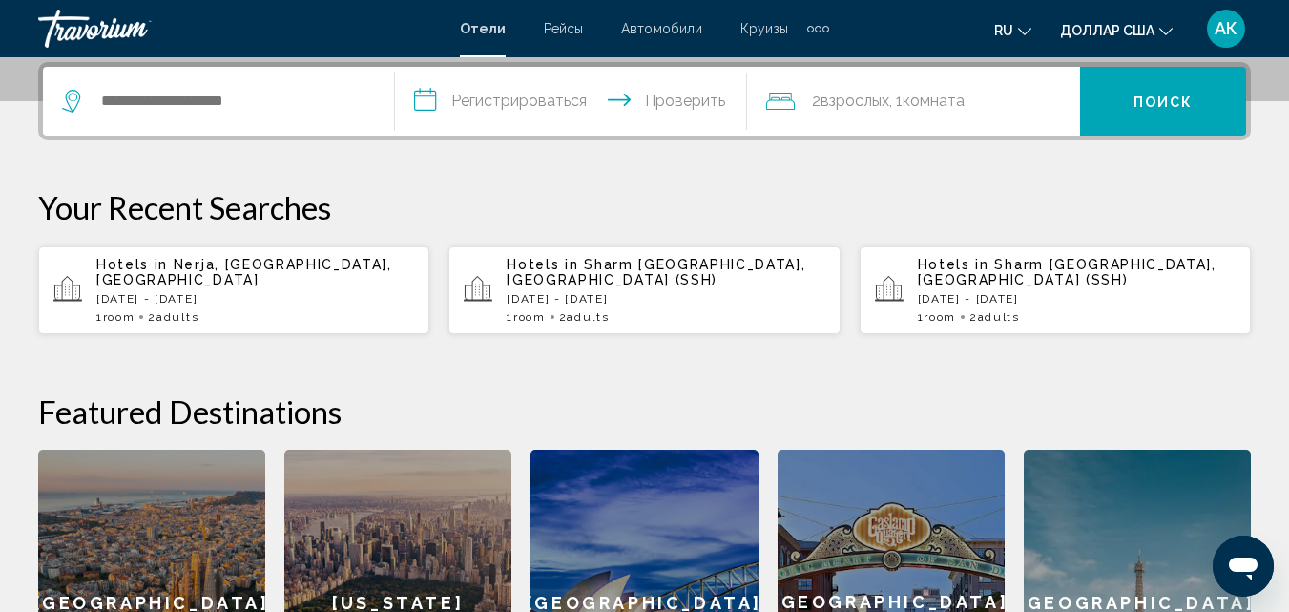
click at [225, 261] on span "Nerja, Malaga, Spain" at bounding box center [244, 272] width 296 height 31
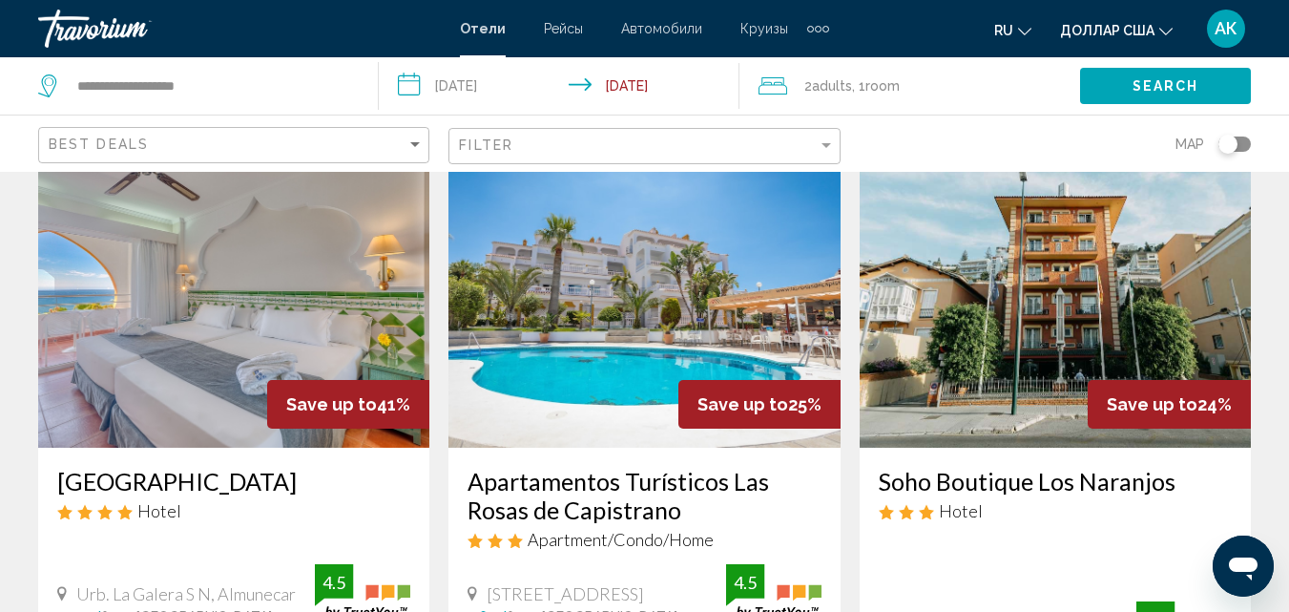
scroll to position [95, 0]
click at [130, 331] on img "Основное содержание" at bounding box center [233, 295] width 391 height 305
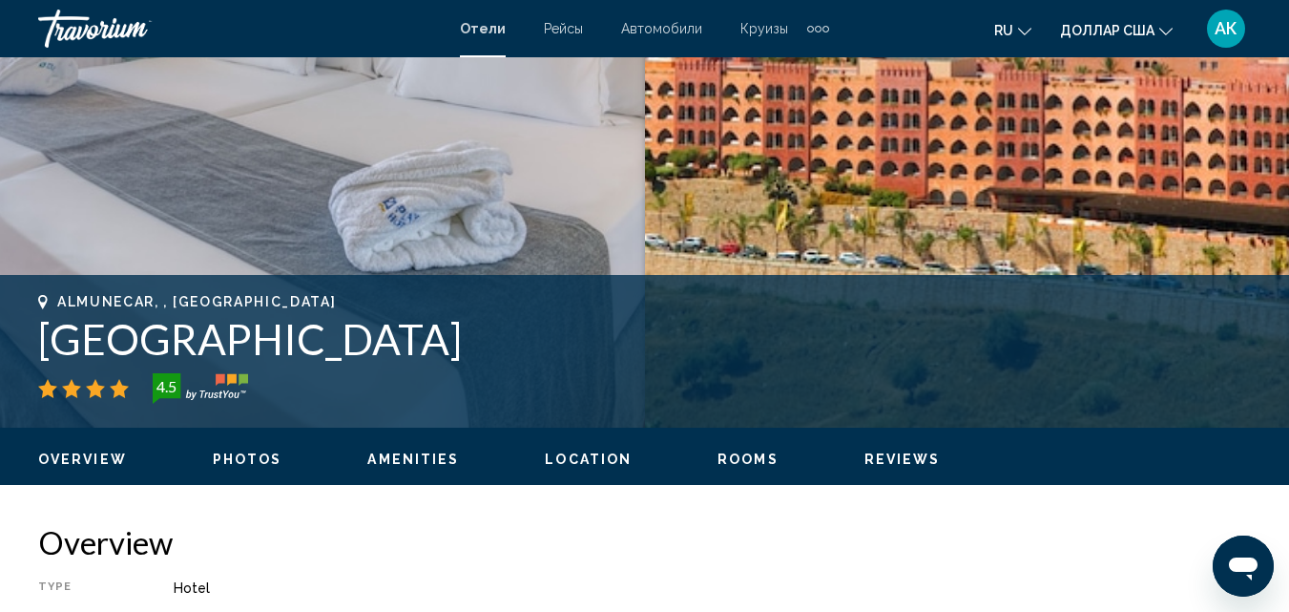
scroll to position [395, 0]
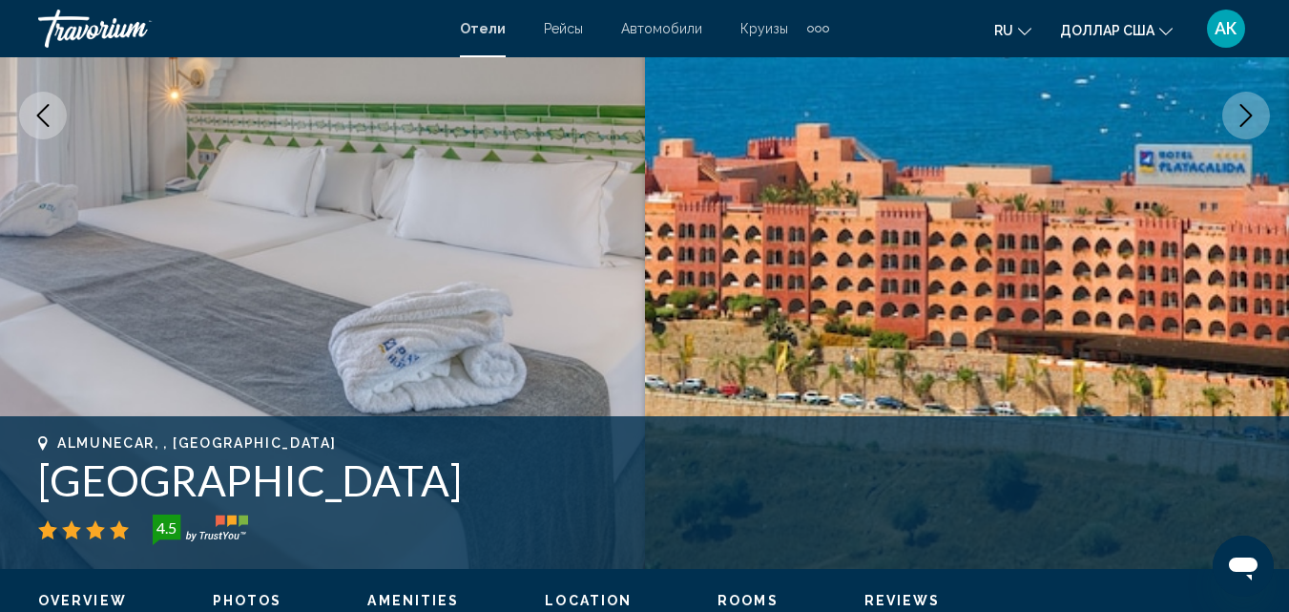
click at [1252, 123] on icon "Next image" at bounding box center [1246, 115] width 23 height 23
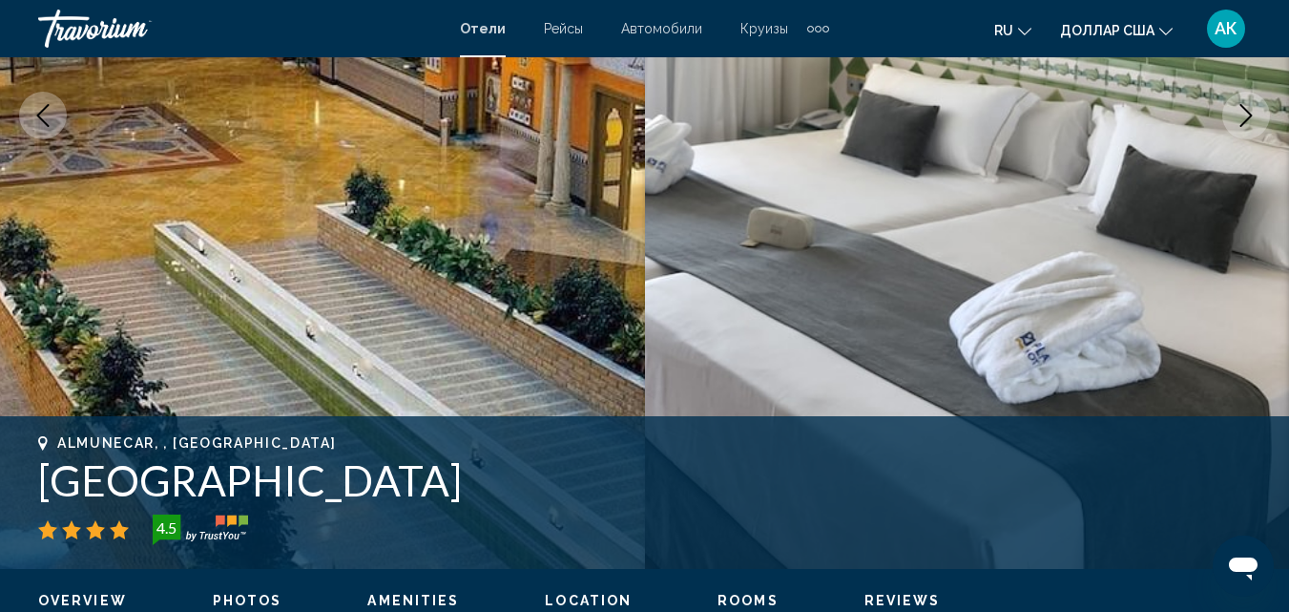
click at [1251, 123] on icon "Next image" at bounding box center [1246, 115] width 23 height 23
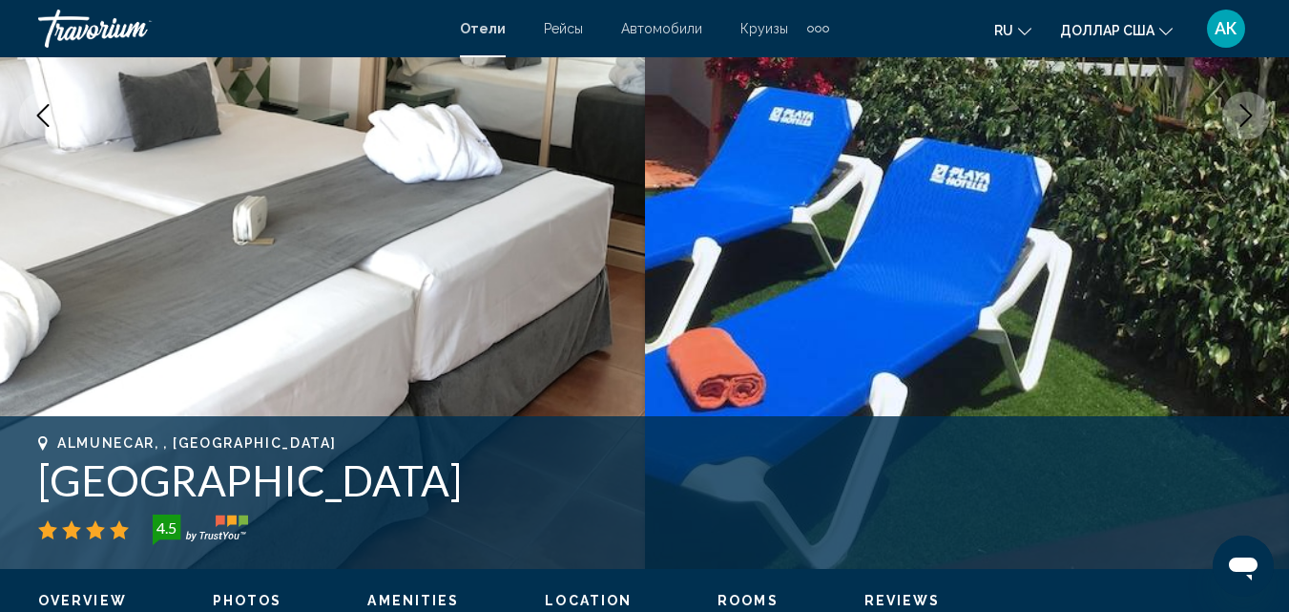
click at [1251, 123] on icon "Next image" at bounding box center [1246, 115] width 23 height 23
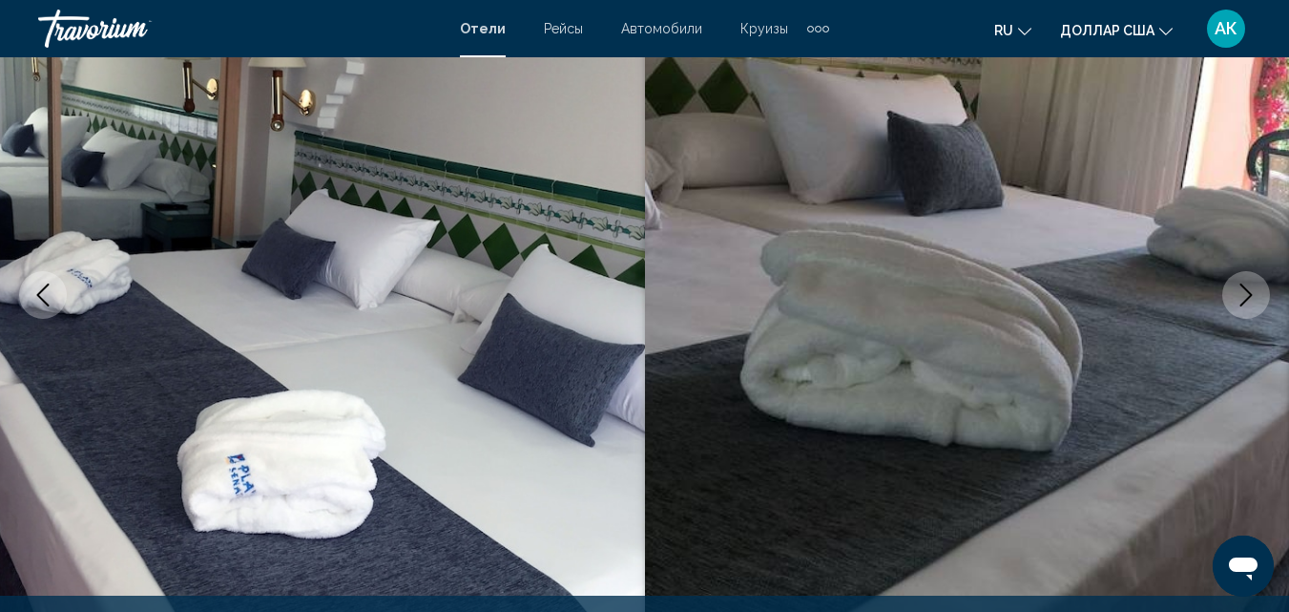
scroll to position [204, 0]
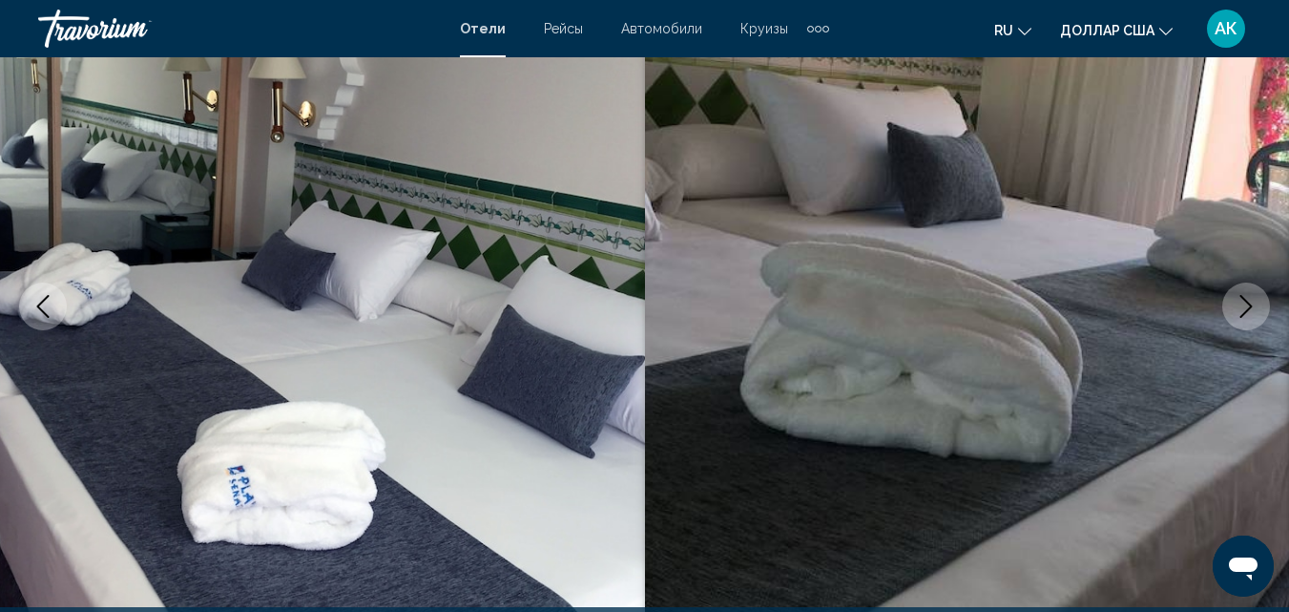
click at [1262, 306] on button "Next image" at bounding box center [1246, 306] width 48 height 48
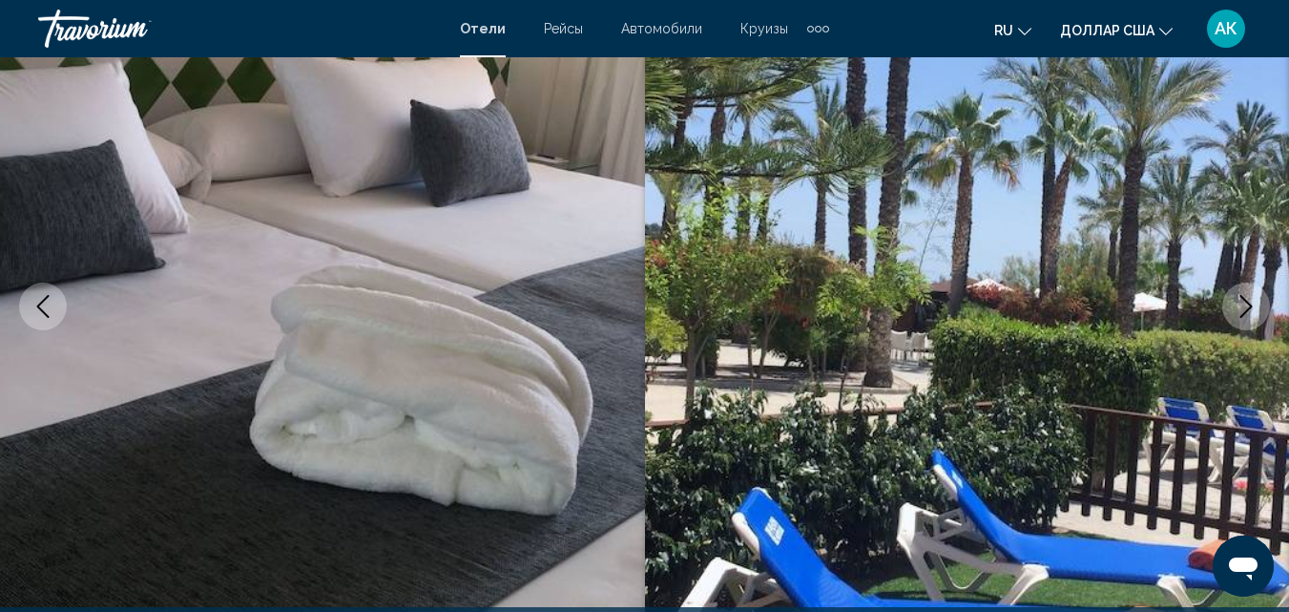
click at [1262, 306] on button "Next image" at bounding box center [1246, 306] width 48 height 48
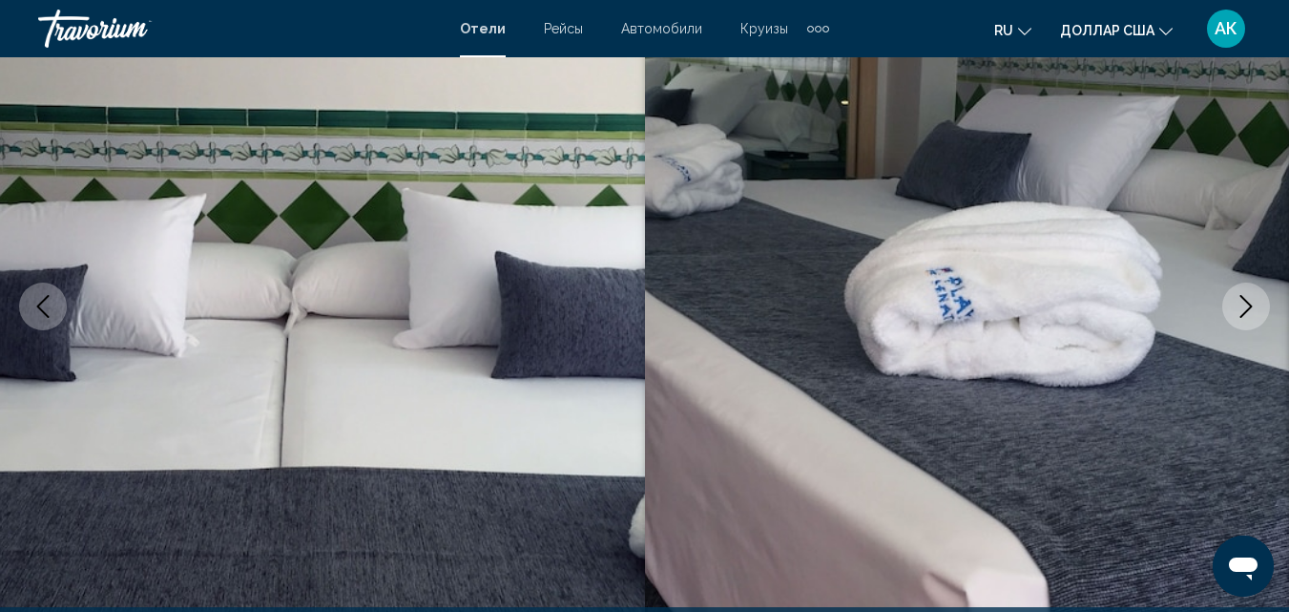
click at [1262, 306] on button "Next image" at bounding box center [1246, 306] width 48 height 48
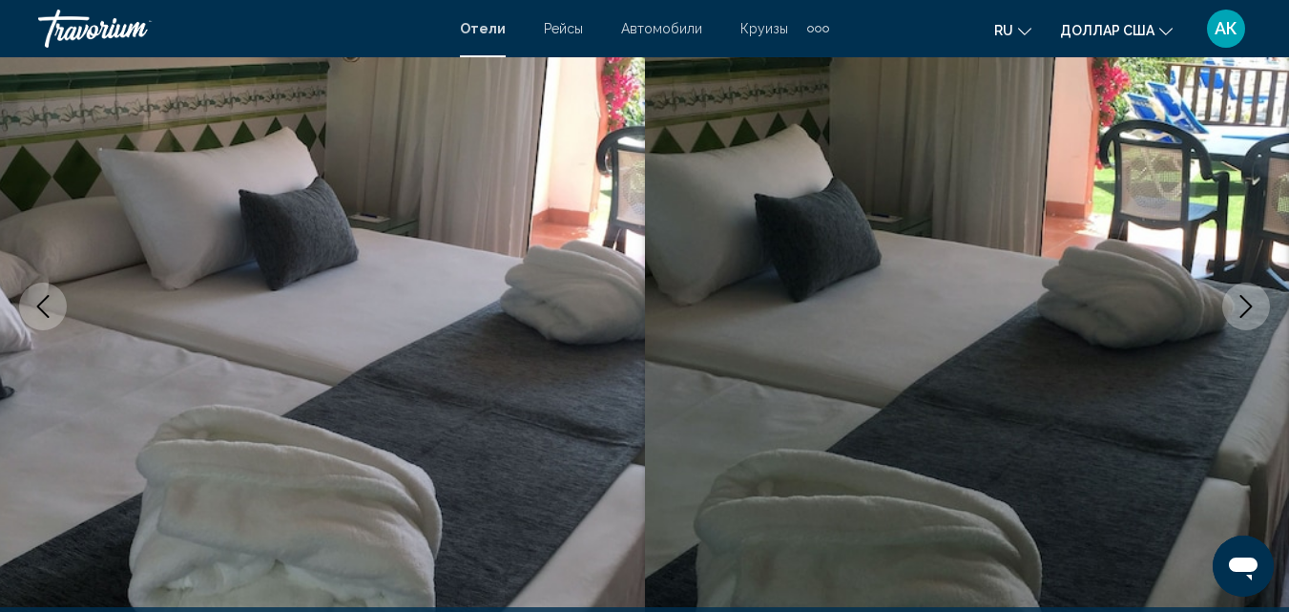
click at [1262, 306] on button "Next image" at bounding box center [1246, 306] width 48 height 48
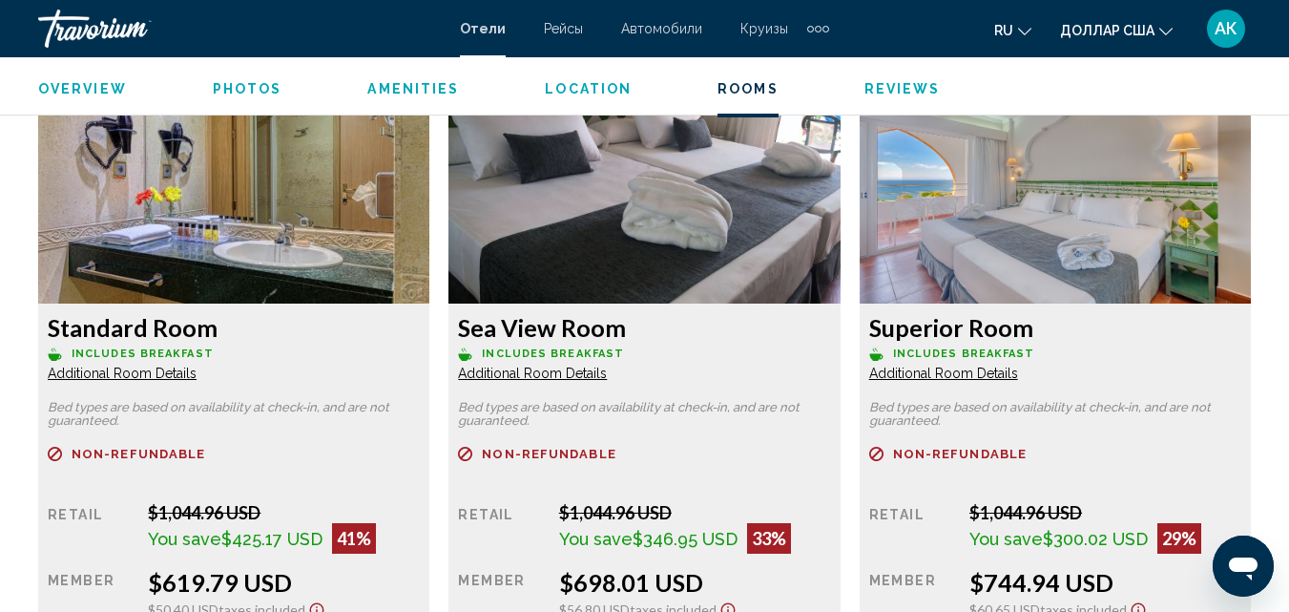
scroll to position [3067, 0]
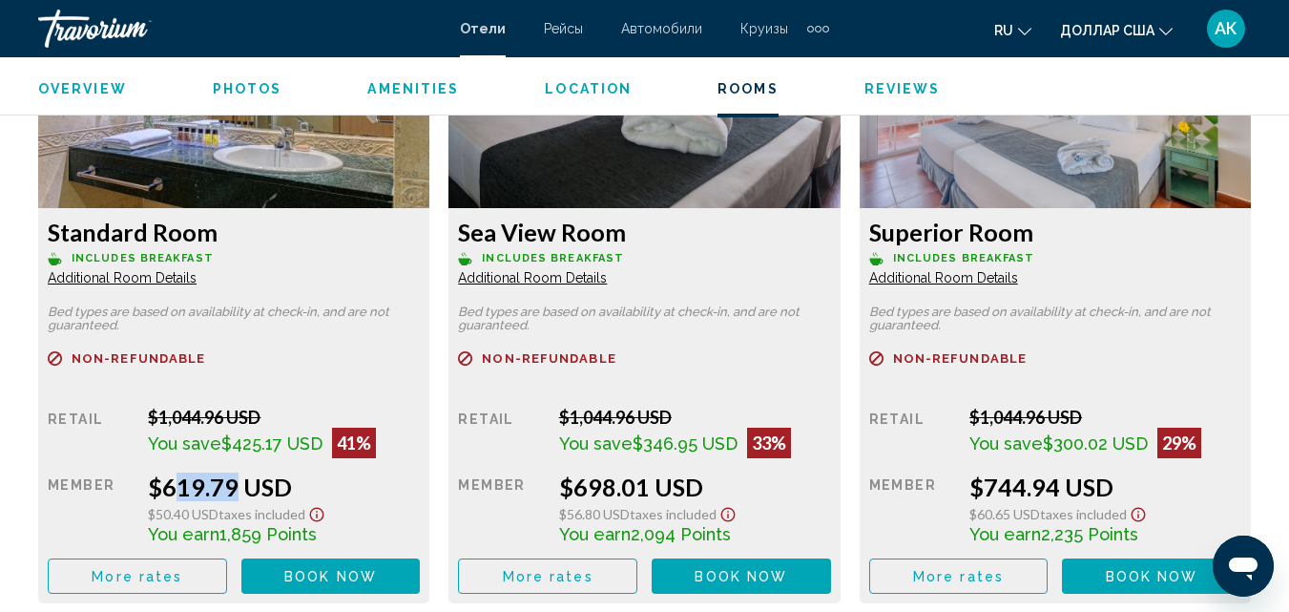
drag, startPoint x: 158, startPoint y: 489, endPoint x: 228, endPoint y: 491, distance: 69.7
click at [228, 491] on div "$619.79 USD" at bounding box center [284, 486] width 272 height 29
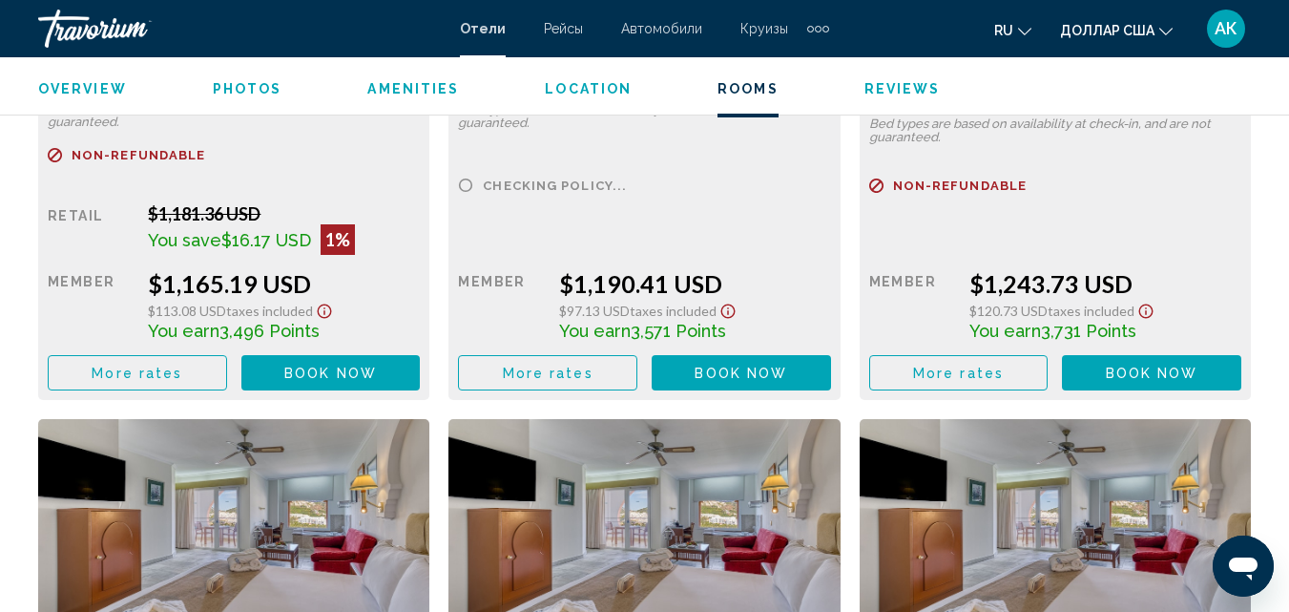
scroll to position [5261, 0]
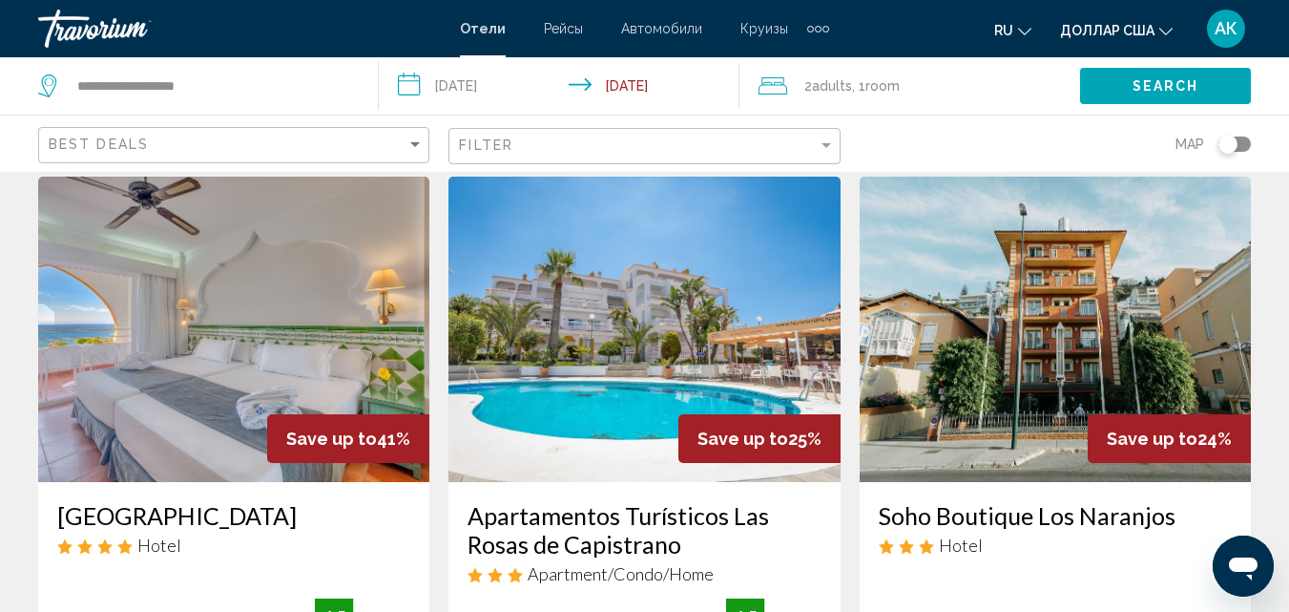
scroll to position [95, 0]
